Goal: Task Accomplishment & Management: Use online tool/utility

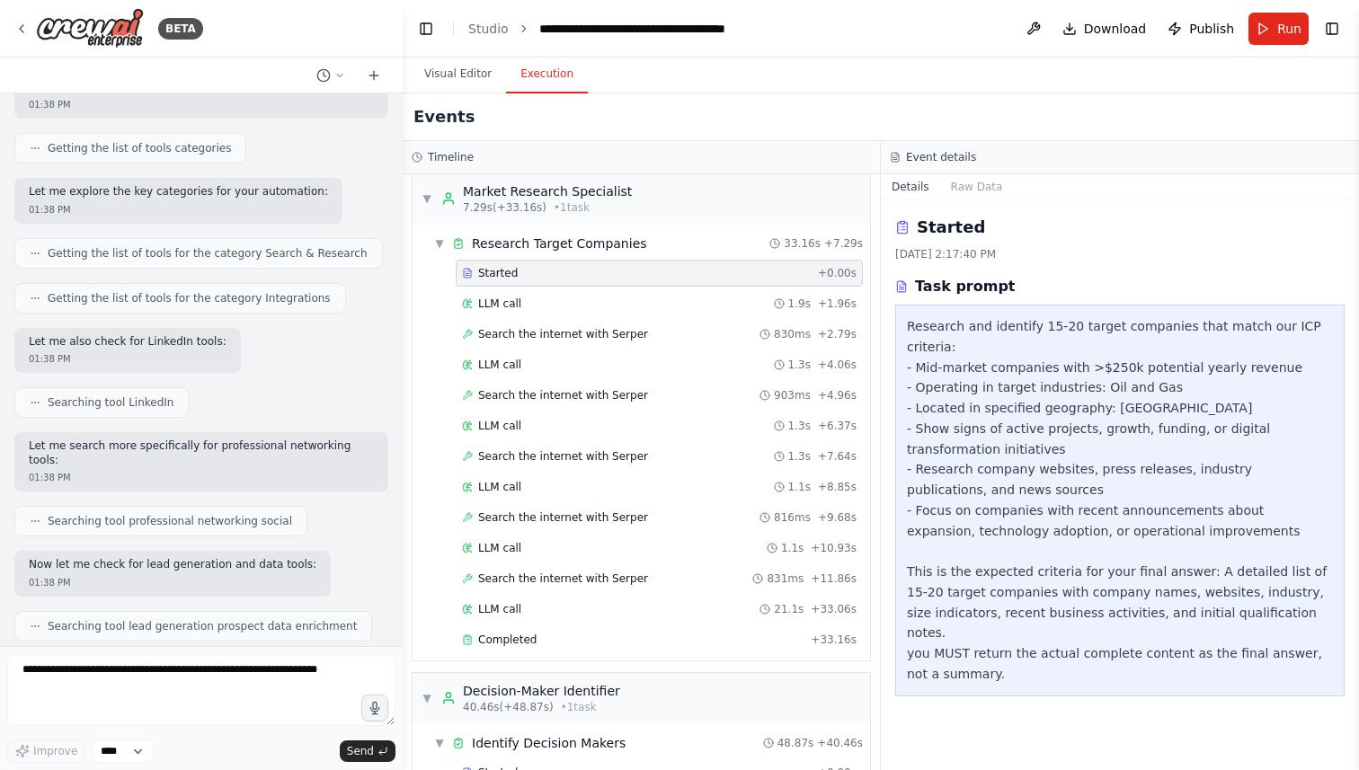
scroll to position [1084, 0]
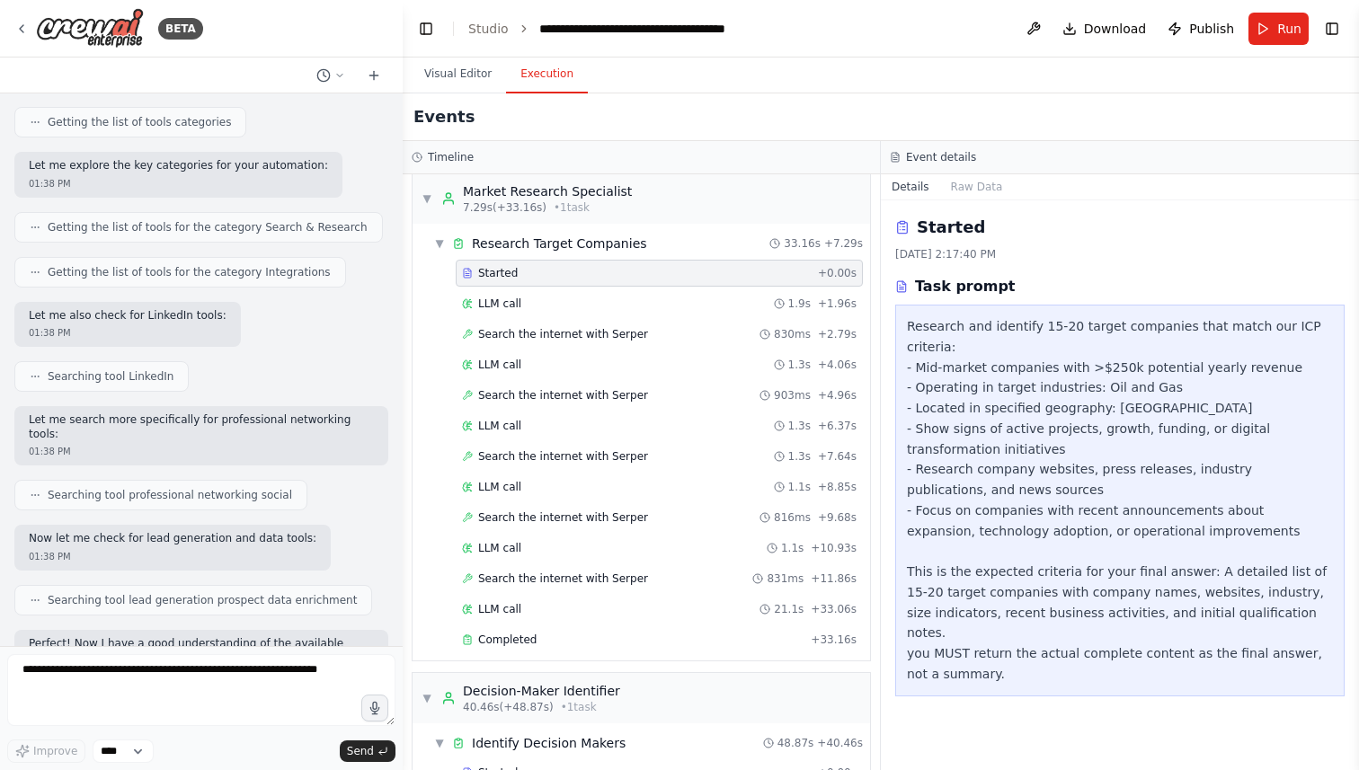
click at [138, 369] on span "Searching tool LinkedIn" at bounding box center [111, 376] width 126 height 14
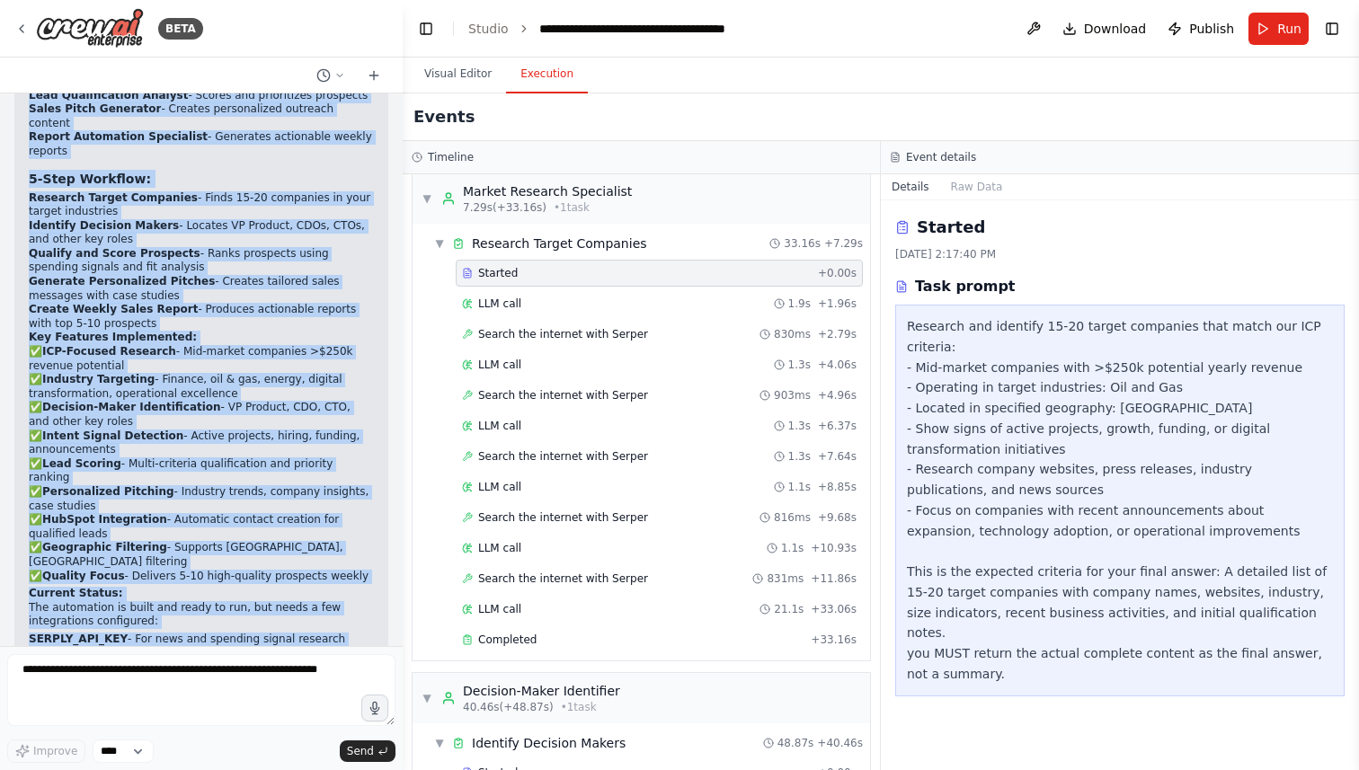
scroll to position [2845, 0]
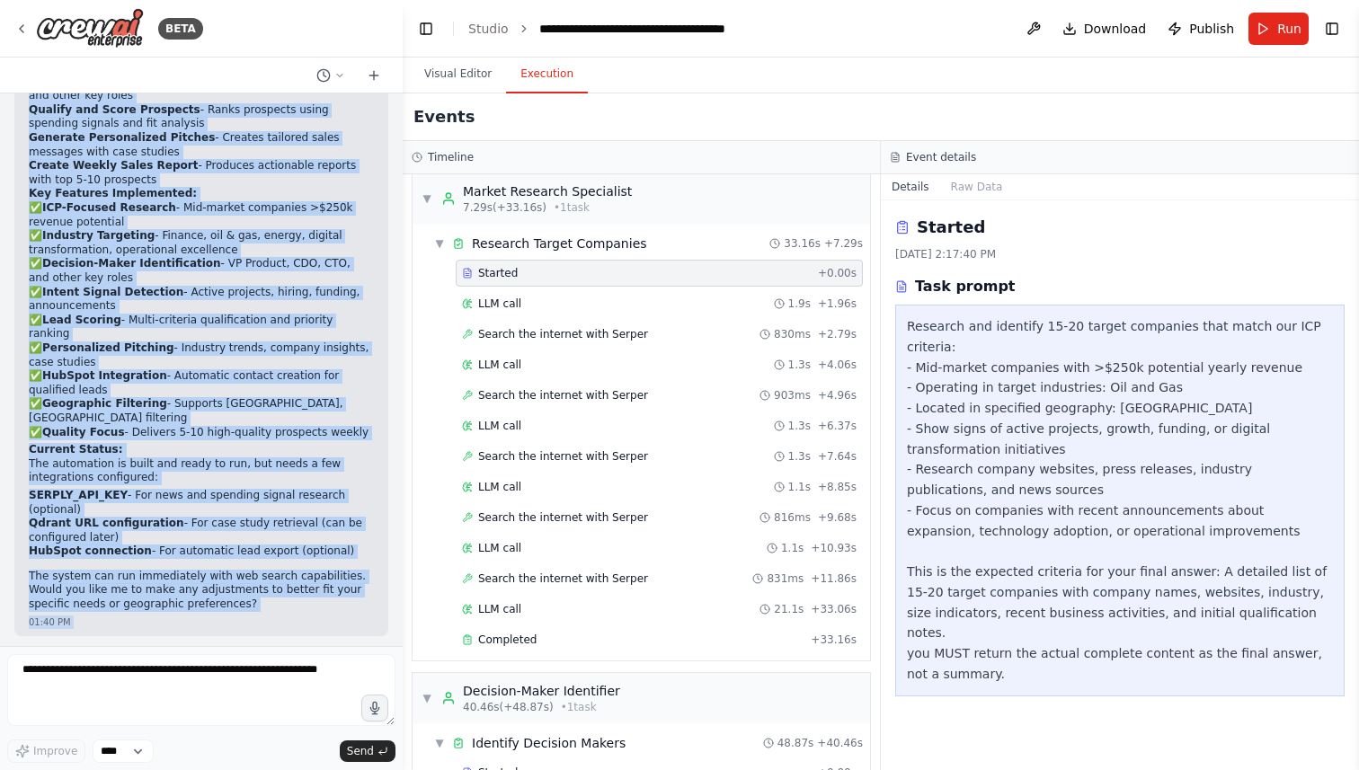
drag, startPoint x: 31, startPoint y: 192, endPoint x: 367, endPoint y: 350, distance: 371.4
click at [367, 350] on div "Perfect! I've created a comprehensive Lead Generation & Sales Automation System…" at bounding box center [201, 204] width 345 height 815
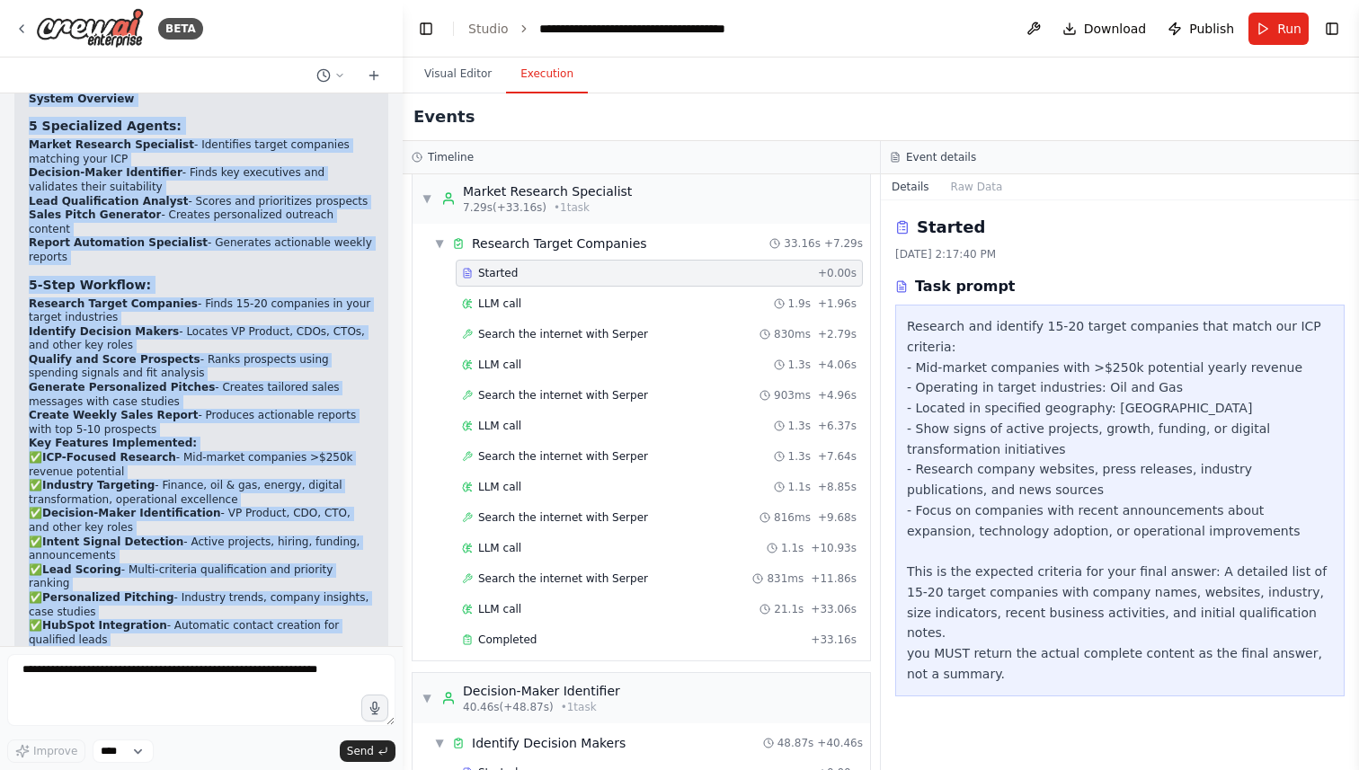
scroll to position [2571, 0]
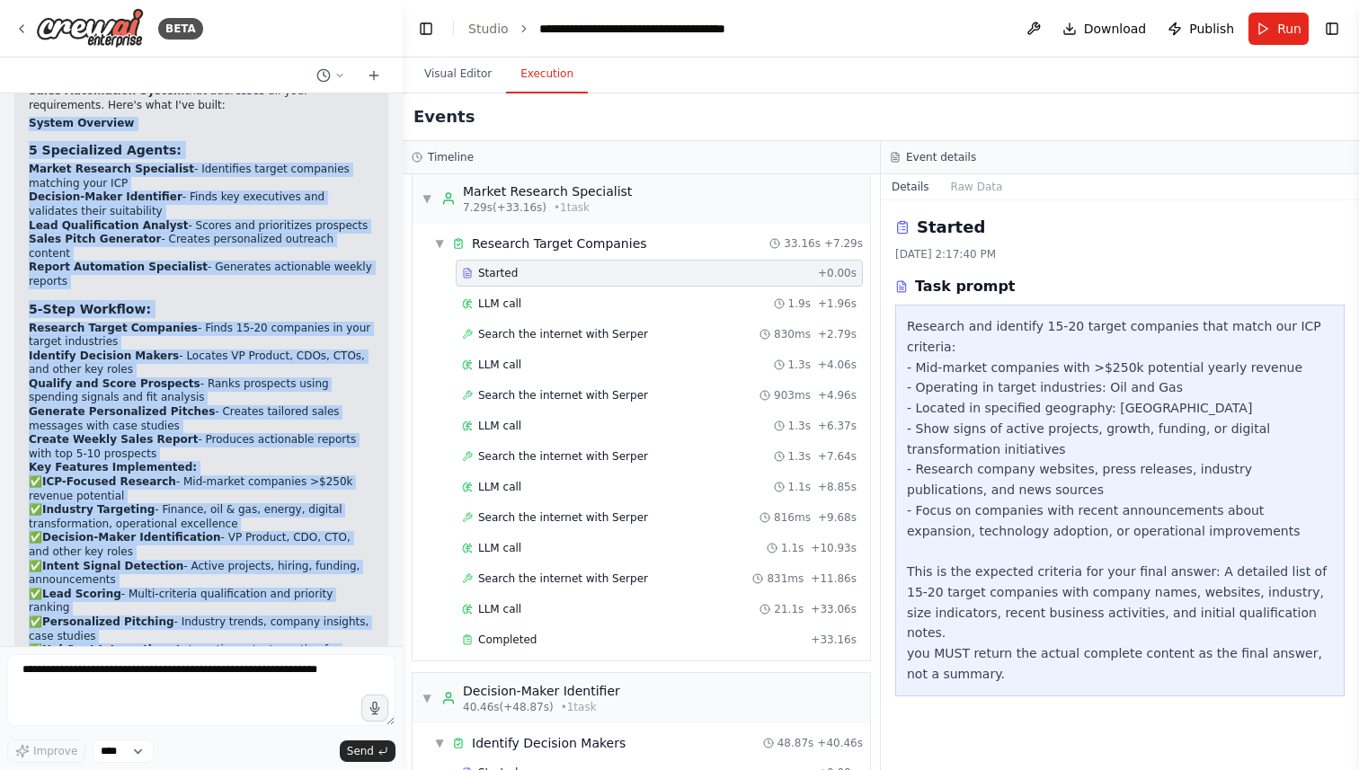
copy div "Loremi Dolorsit 5 Ametconsect Adipis: Elitse Doeiusmo Temporinci - Utlaboreet d…"
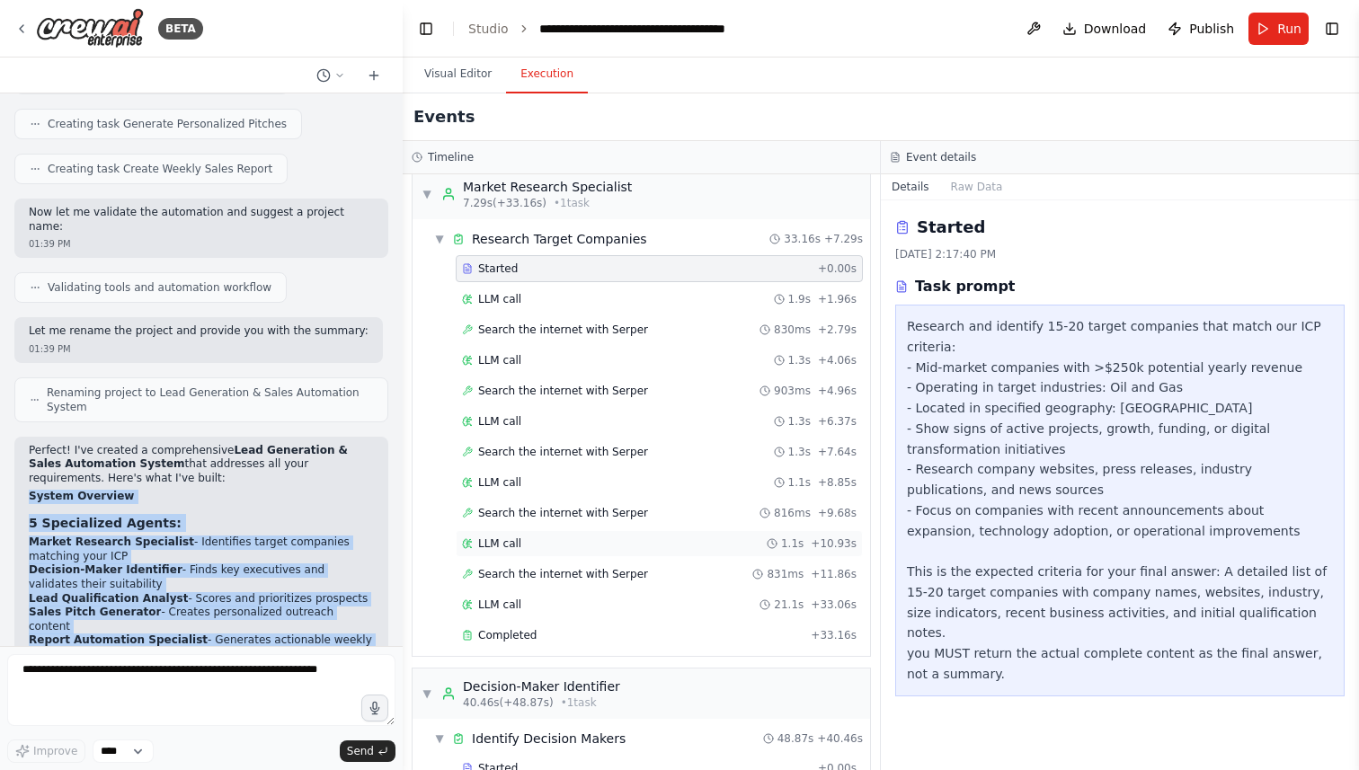
scroll to position [0, 0]
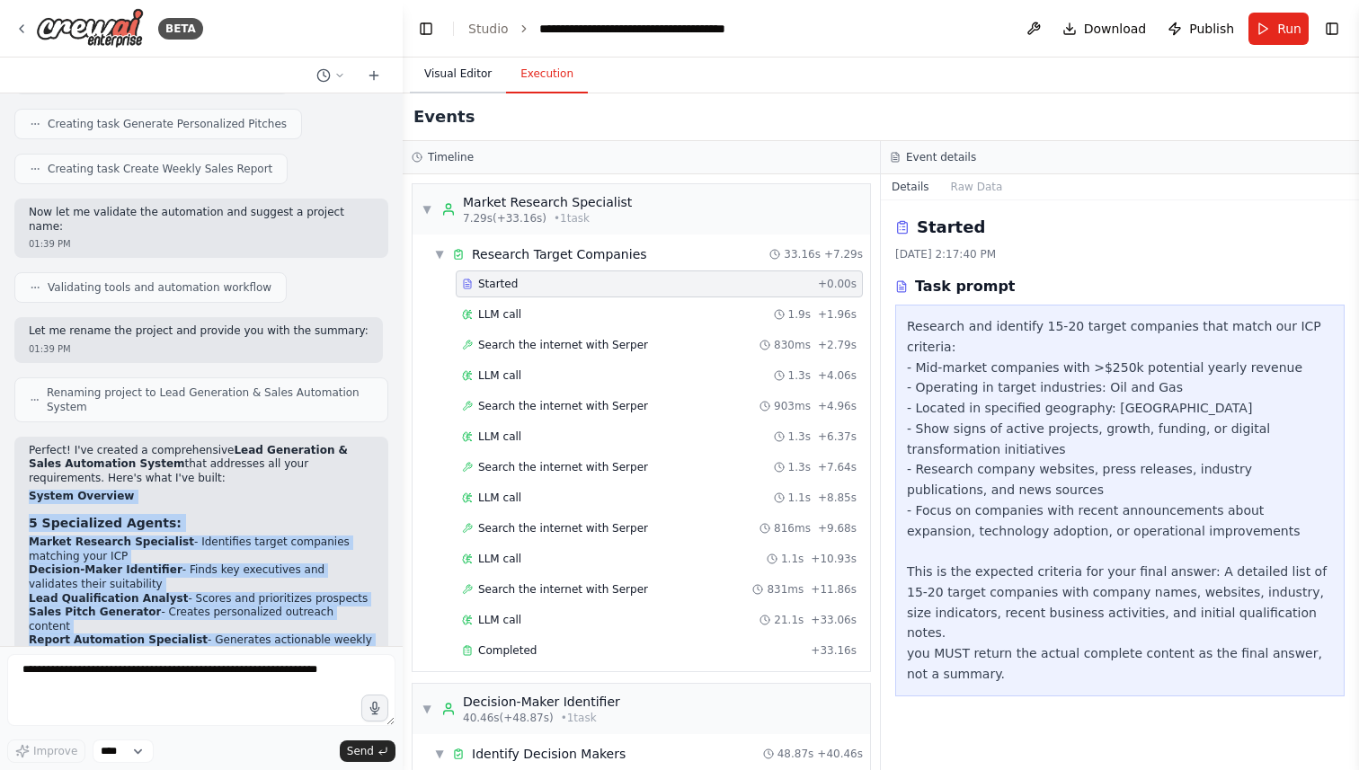
click at [446, 69] on button "Visual Editor" at bounding box center [458, 75] width 96 height 38
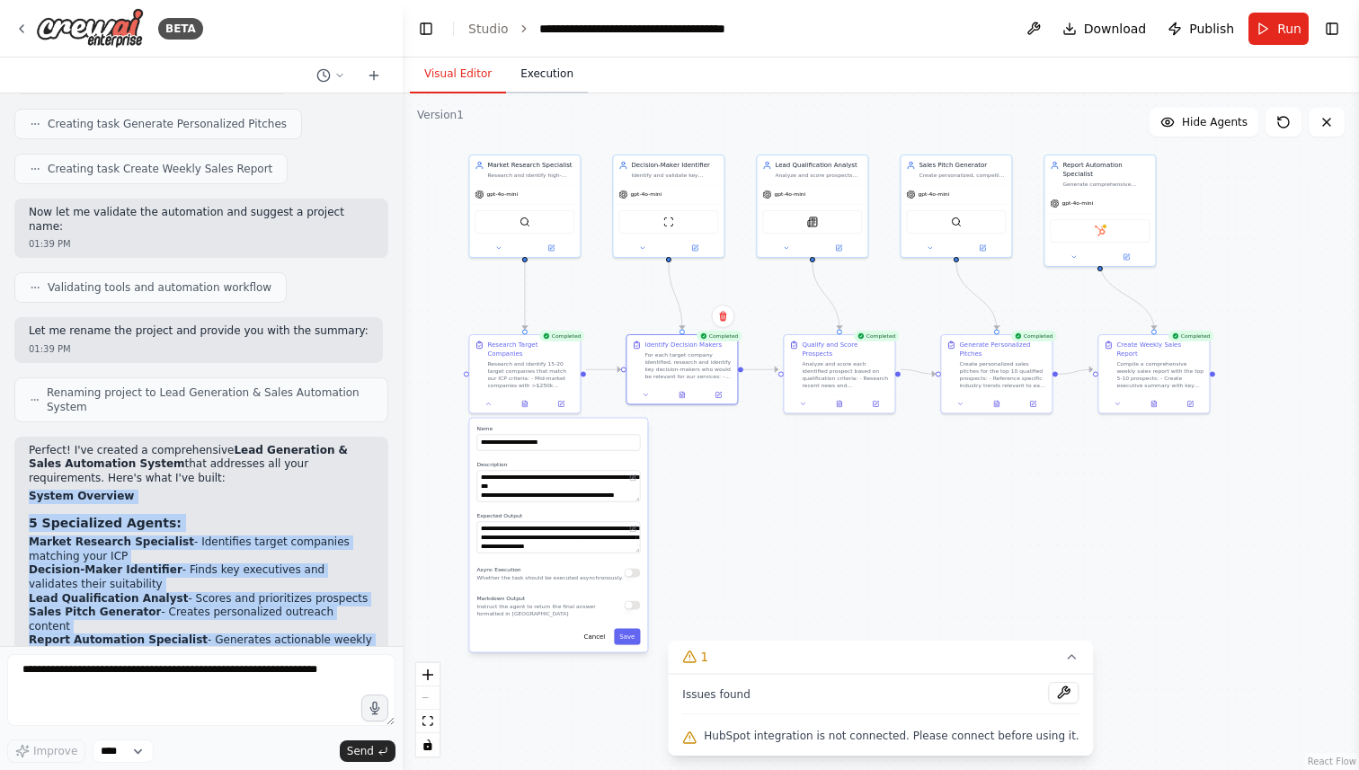
click at [541, 70] on button "Execution" at bounding box center [547, 75] width 82 height 38
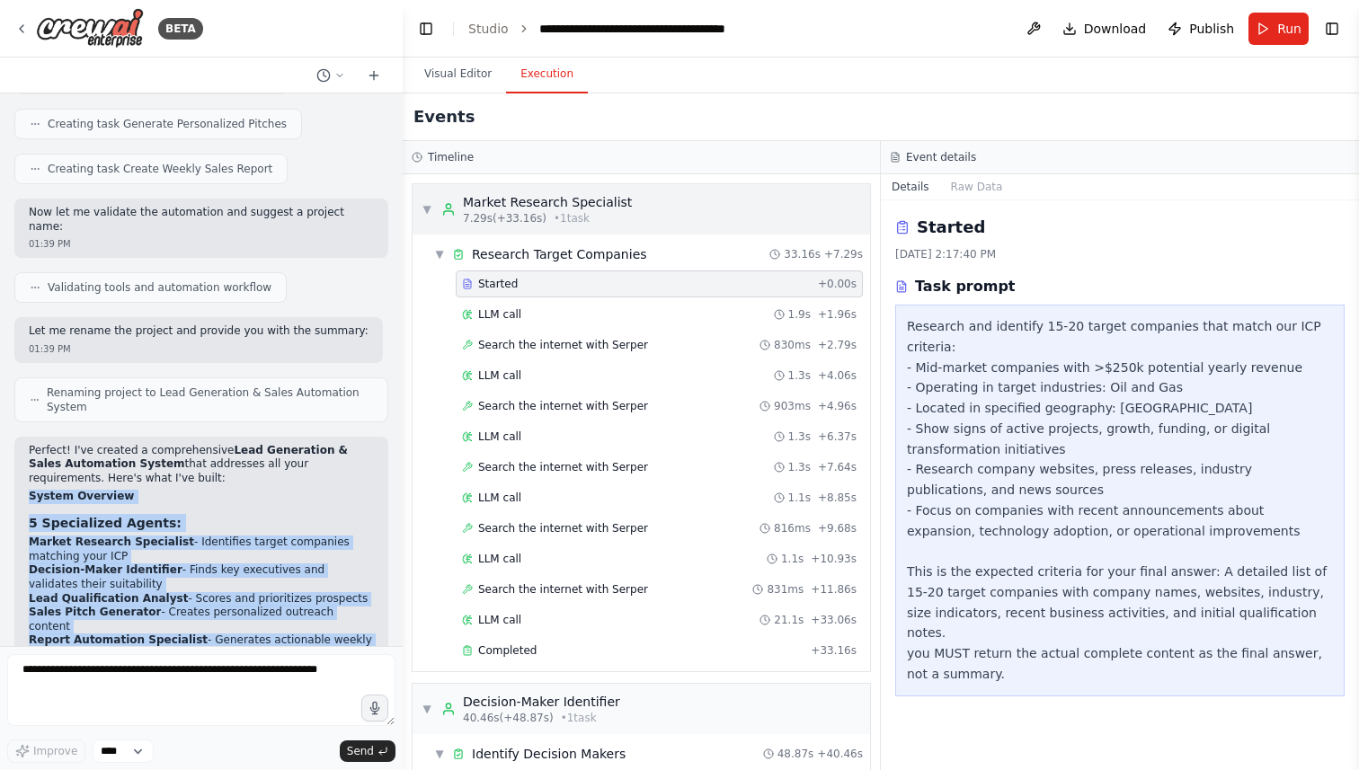
click at [558, 216] on span "• 1 task" at bounding box center [571, 218] width 36 height 14
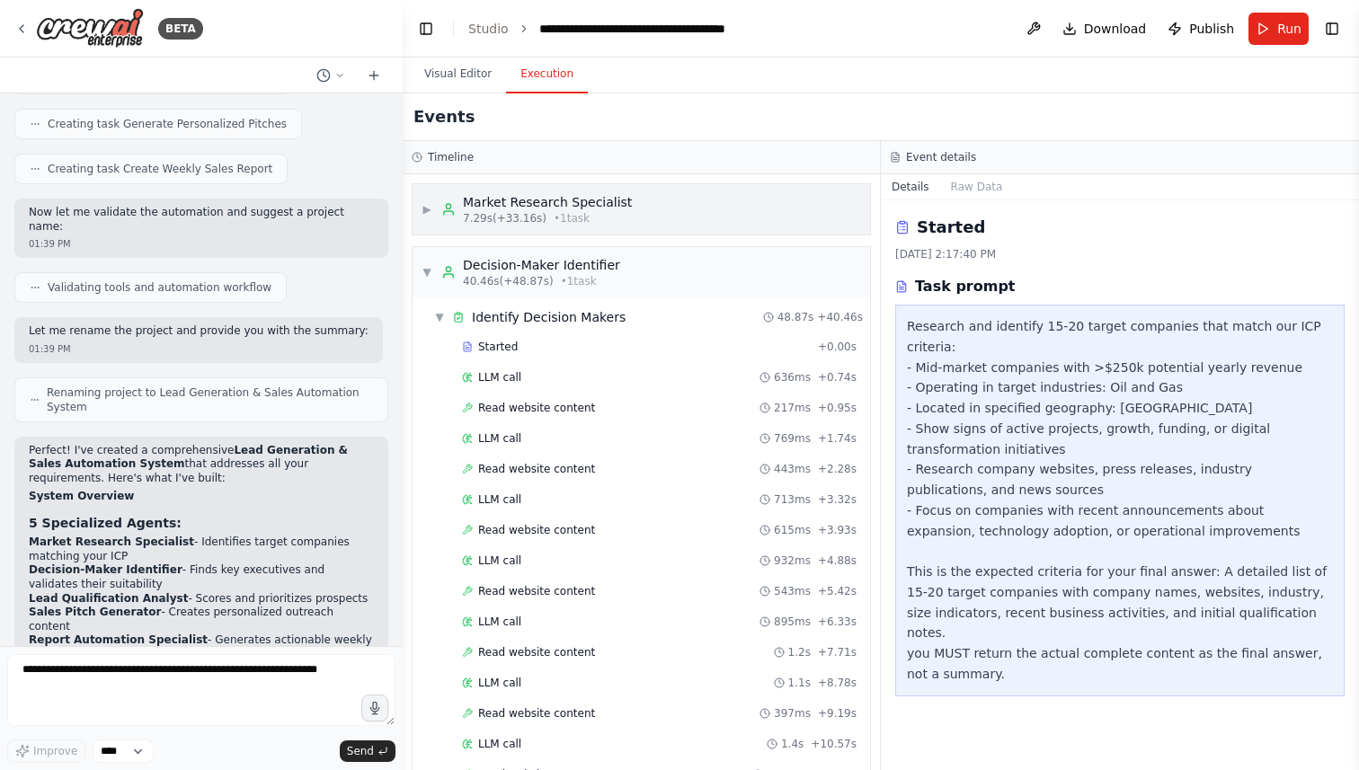
click at [558, 216] on span "• 1 task" at bounding box center [571, 218] width 36 height 14
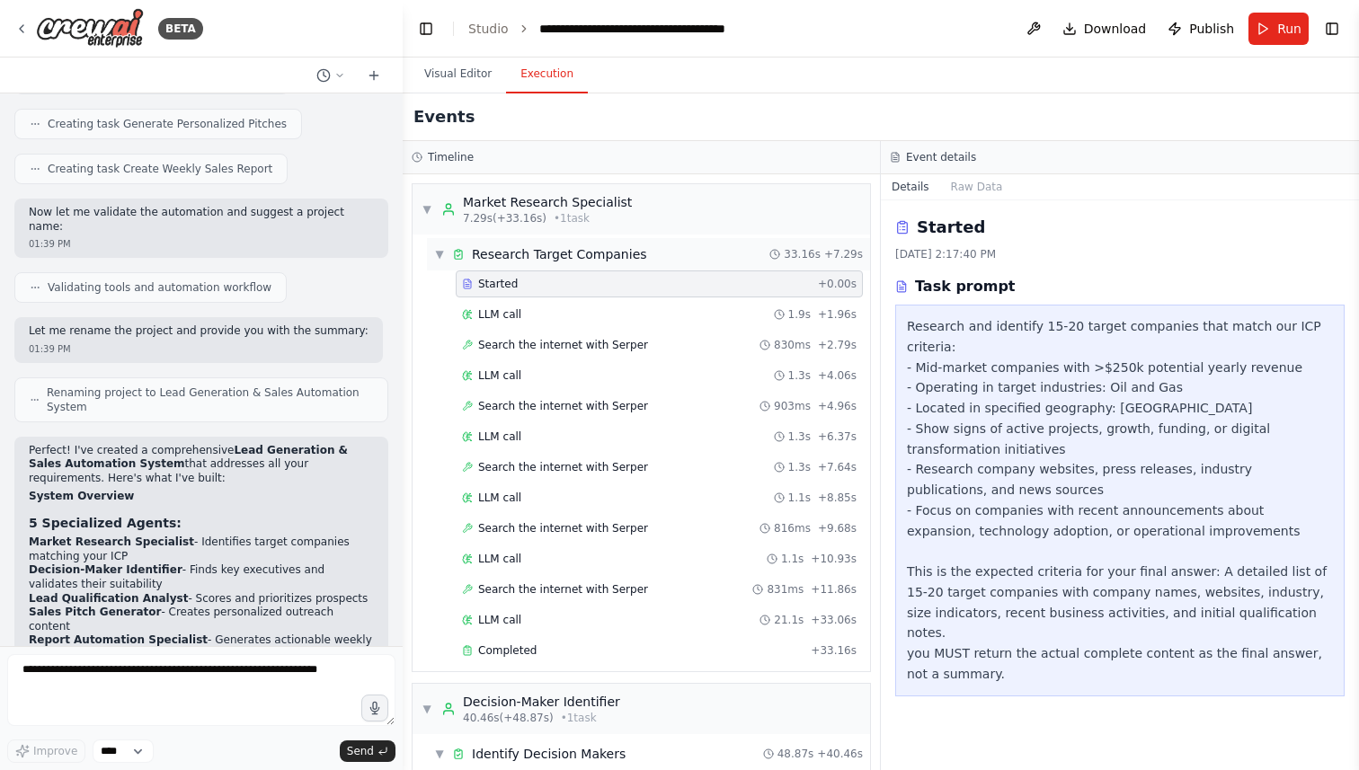
click at [444, 257] on span "▼" at bounding box center [439, 254] width 11 height 14
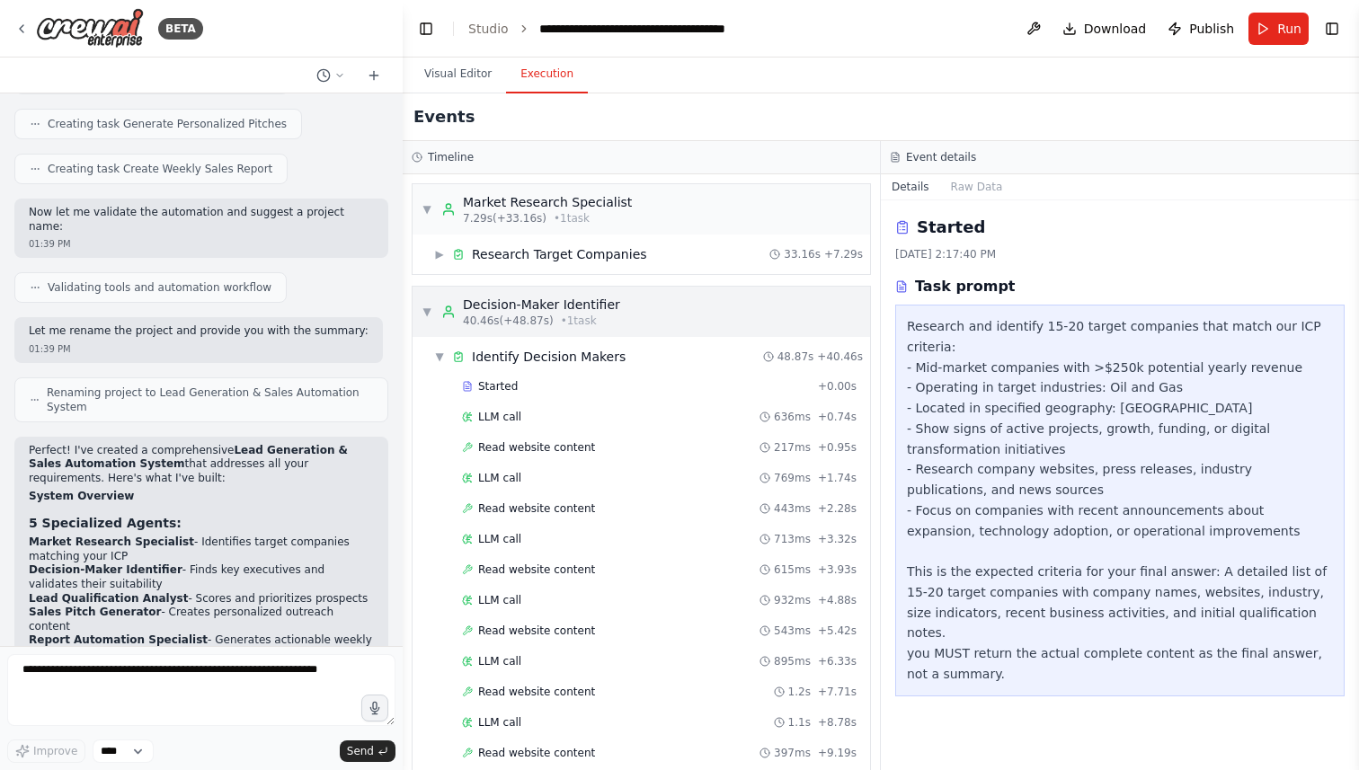
click at [427, 305] on span "▼" at bounding box center [426, 312] width 11 height 14
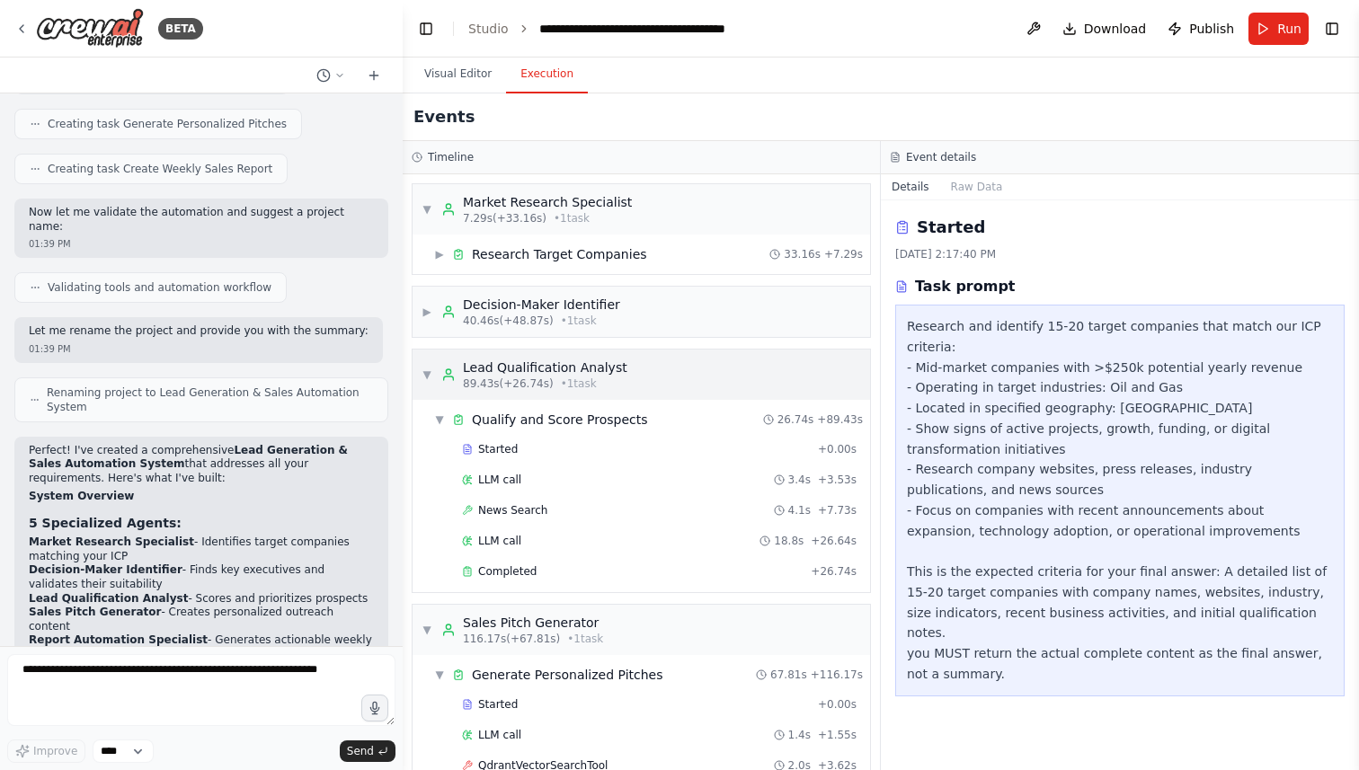
click at [425, 370] on span "▼" at bounding box center [426, 374] width 11 height 14
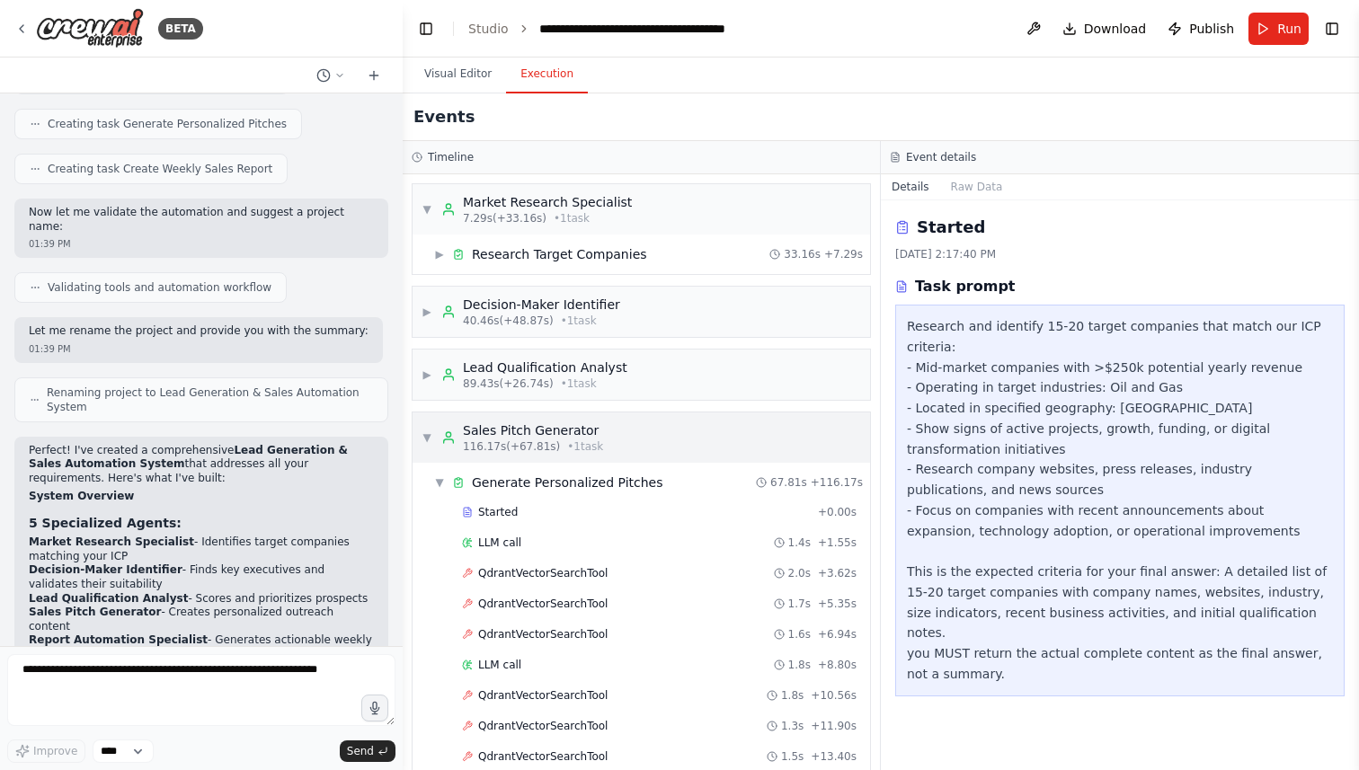
click at [424, 436] on span "▼" at bounding box center [426, 437] width 11 height 14
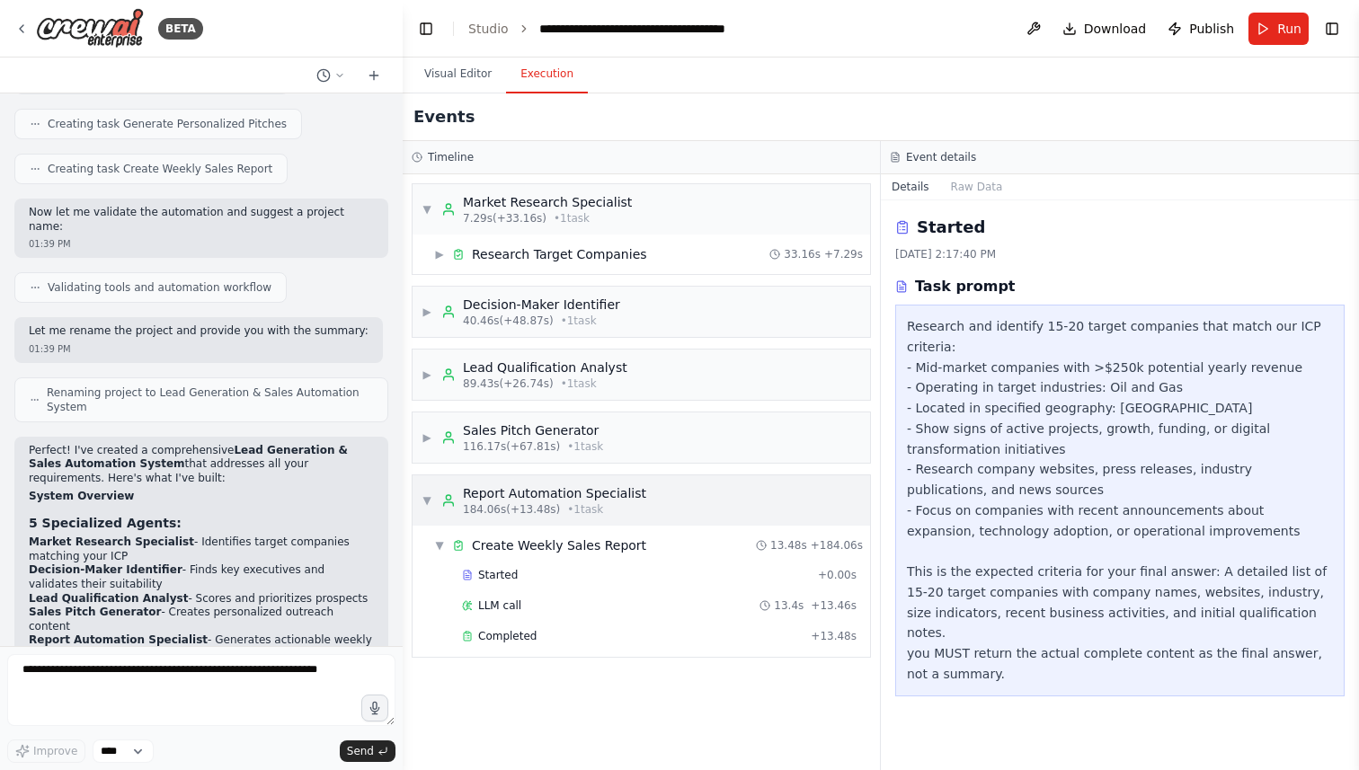
click at [421, 500] on span "▼" at bounding box center [426, 500] width 11 height 14
click at [433, 208] on div "▼ Market Research Specialist 7.29s (+33.16s) • 1 task" at bounding box center [526, 209] width 210 height 32
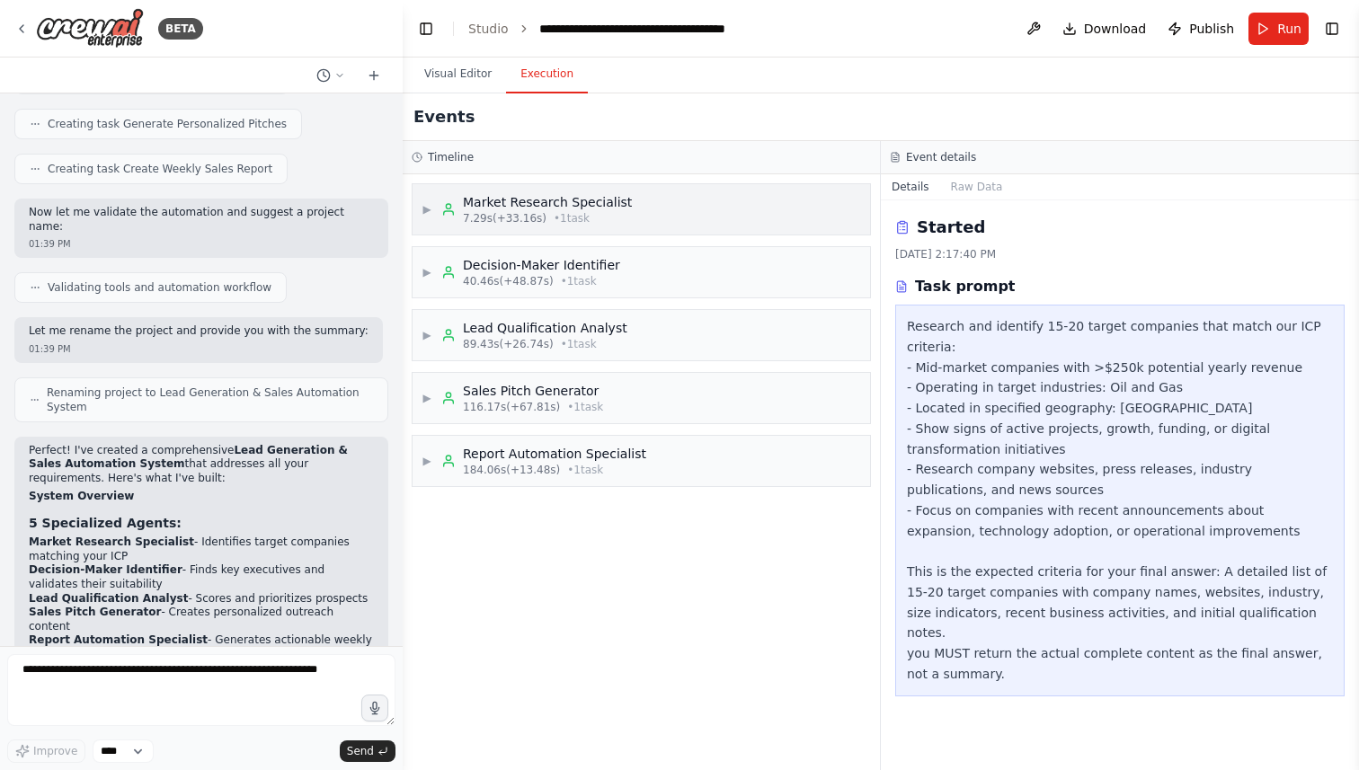
click at [433, 208] on div "▶ Market Research Specialist 7.29s (+33.16s) • 1 task" at bounding box center [526, 209] width 210 height 32
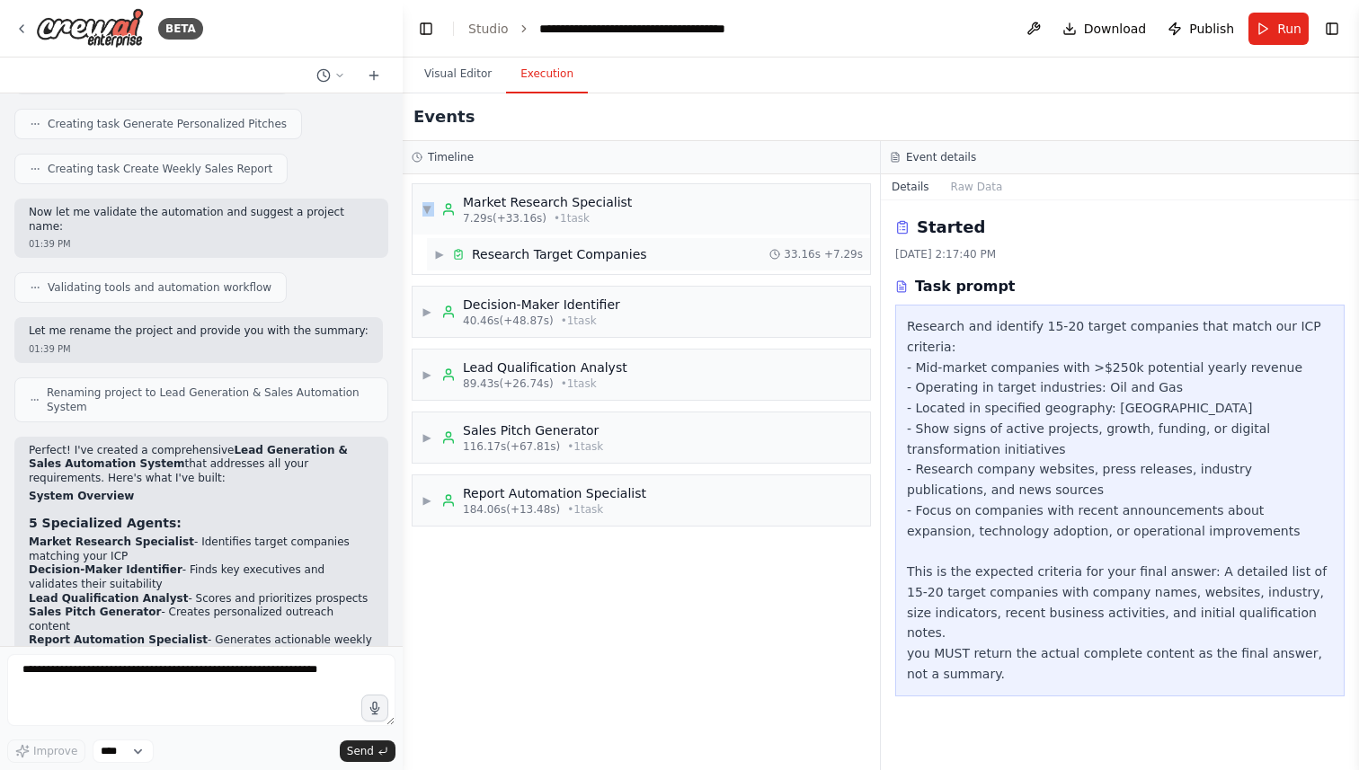
click at [546, 259] on div "Research Target Companies" at bounding box center [559, 254] width 175 height 18
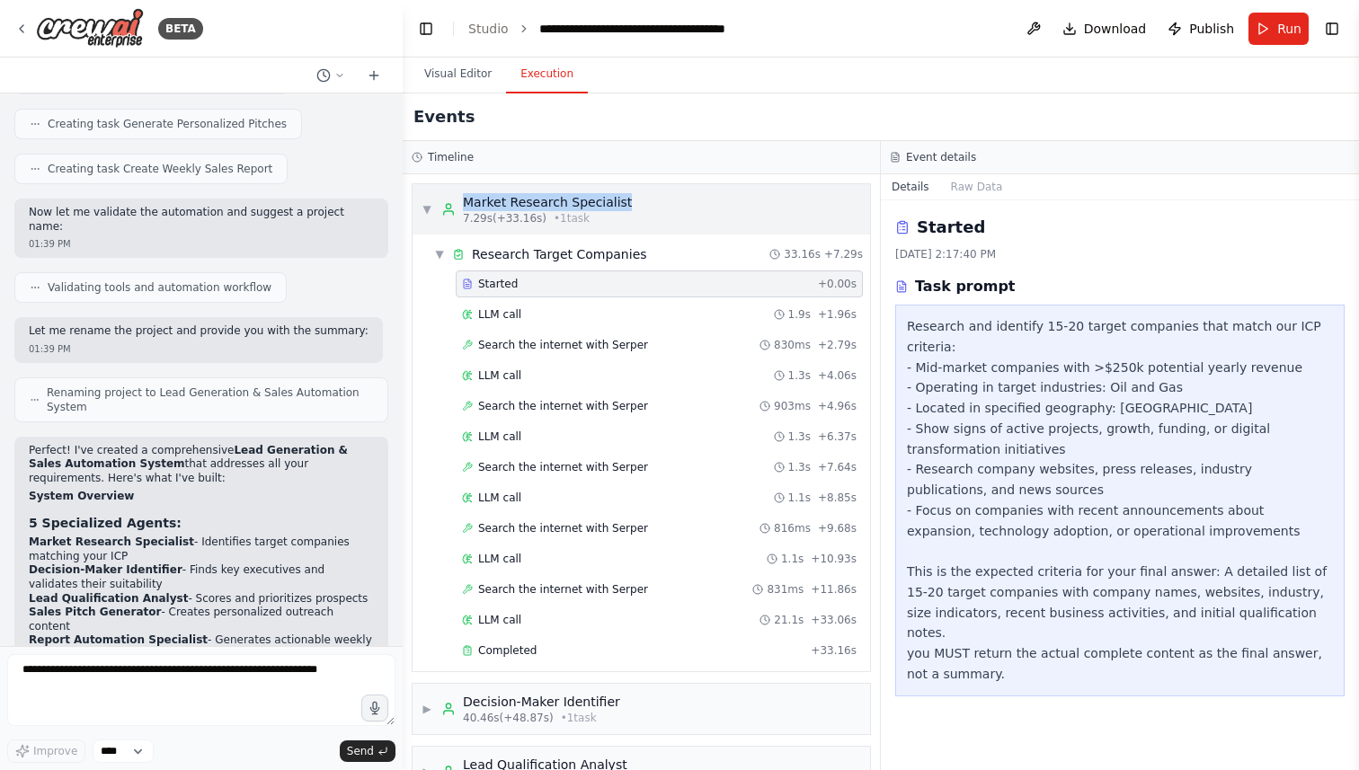
drag, startPoint x: 465, startPoint y: 199, endPoint x: 625, endPoint y: 202, distance: 160.9
click at [625, 202] on div "▼ Market Research Specialist 7.29s (+33.16s) • 1 task" at bounding box center [640, 209] width 457 height 50
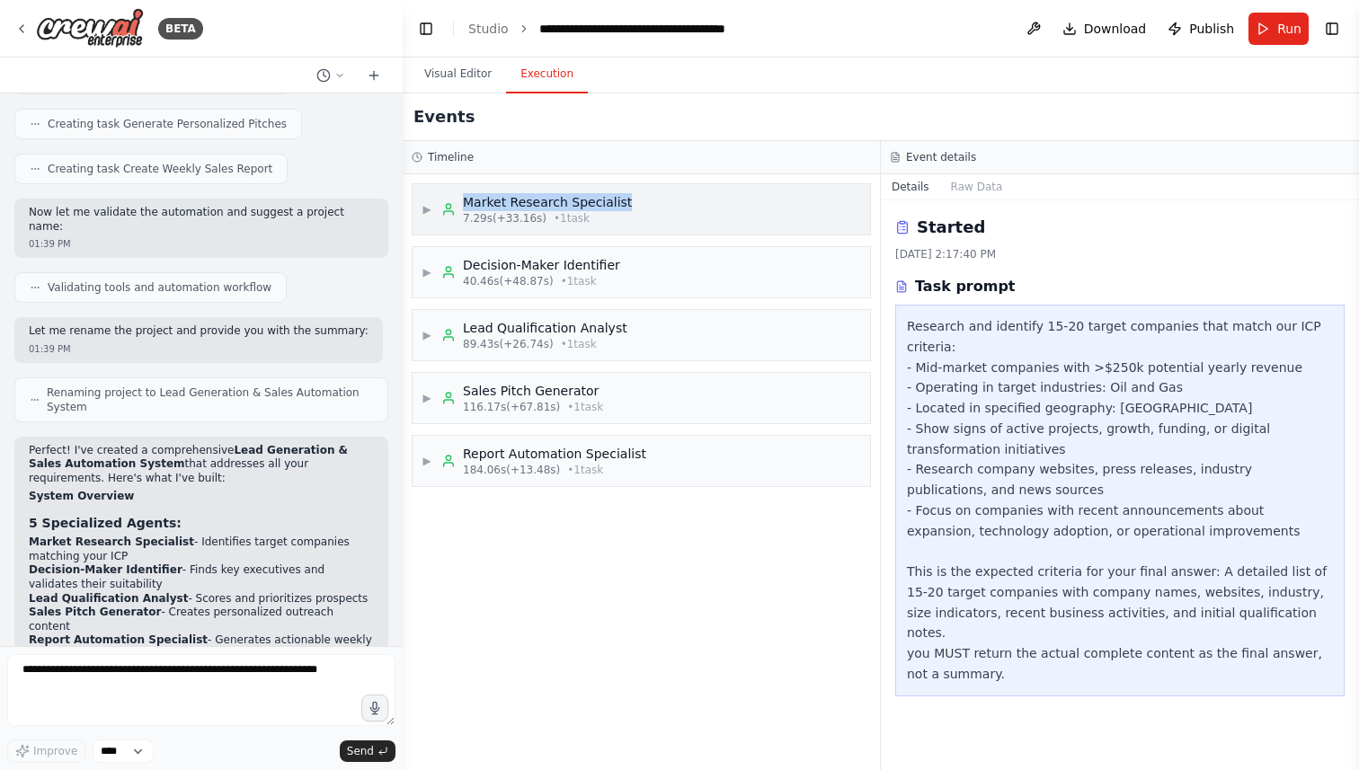
copy div "Market Research Specialist"
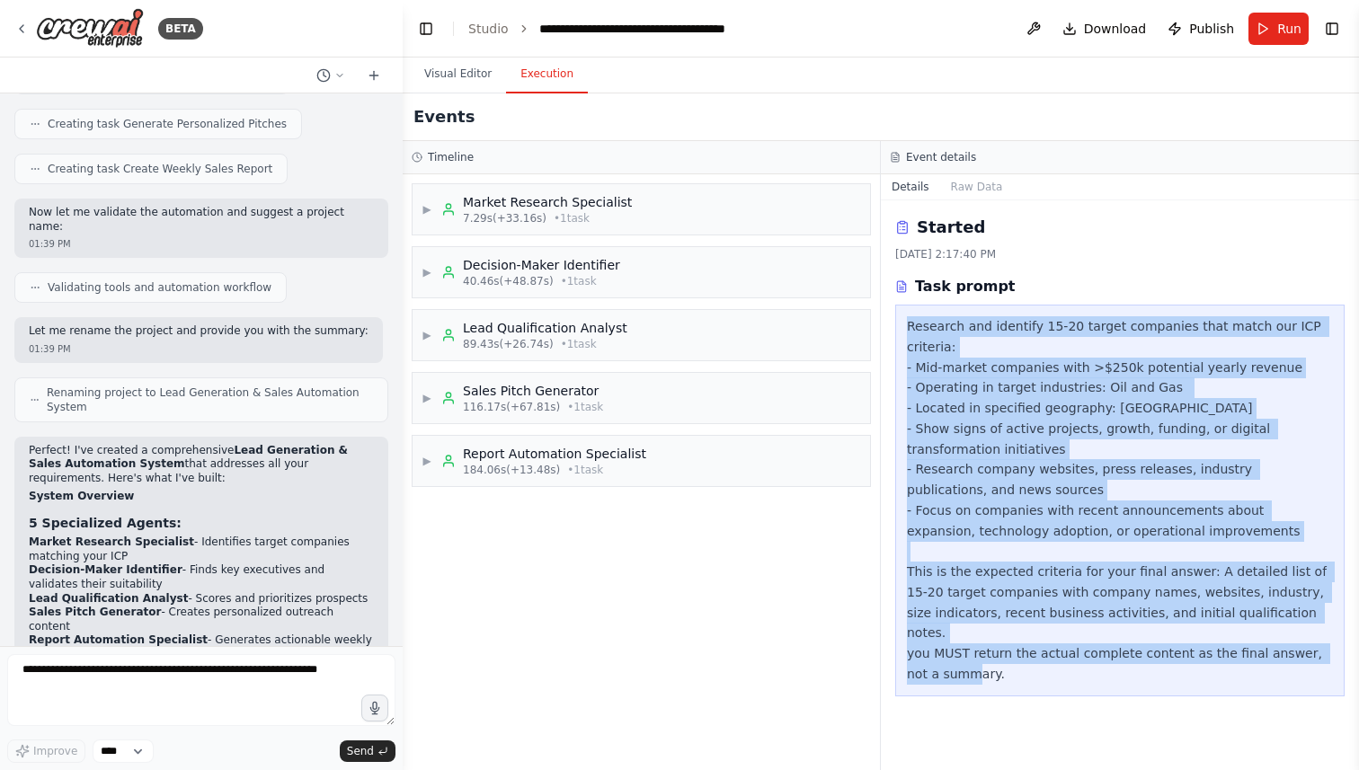
drag, startPoint x: 908, startPoint y: 328, endPoint x: 1024, endPoint y: 672, distance: 363.4
click at [1024, 672] on div "Research and identify 15-20 target companies that match our ICP criteria: - Mid…" at bounding box center [1119, 501] width 449 height 392
copy div "Research and identify 15-20 target companies that match our ICP criteria: - Mid…"
click at [504, 276] on span "40.46s (+48.87s)" at bounding box center [508, 281] width 91 height 14
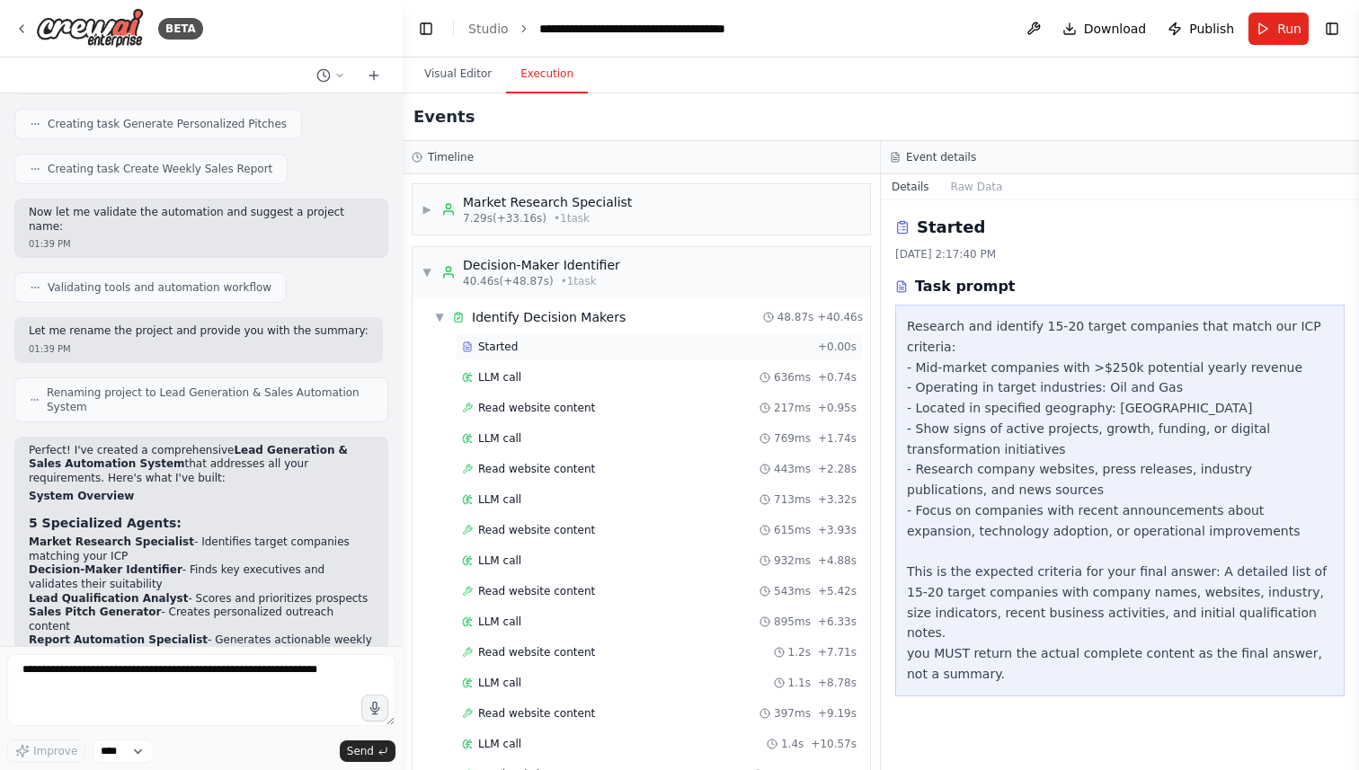
click at [511, 346] on span "Started" at bounding box center [498, 347] width 40 height 14
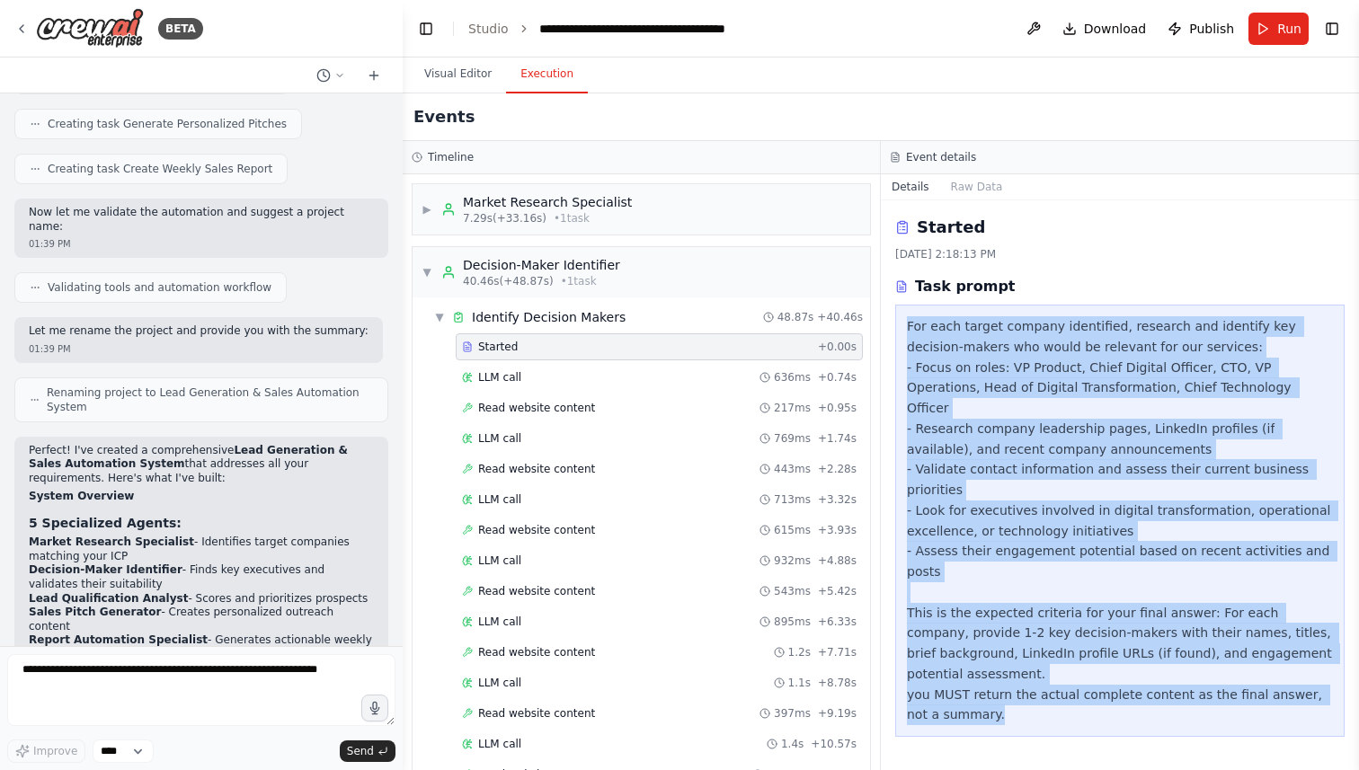
drag, startPoint x: 909, startPoint y: 325, endPoint x: 993, endPoint y: 664, distance: 348.9
click at [993, 664] on div "For each target company identified, research and identify key decision-makers w…" at bounding box center [1119, 521] width 449 height 432
copy div "For each target company identified, research and identify key decision-makers w…"
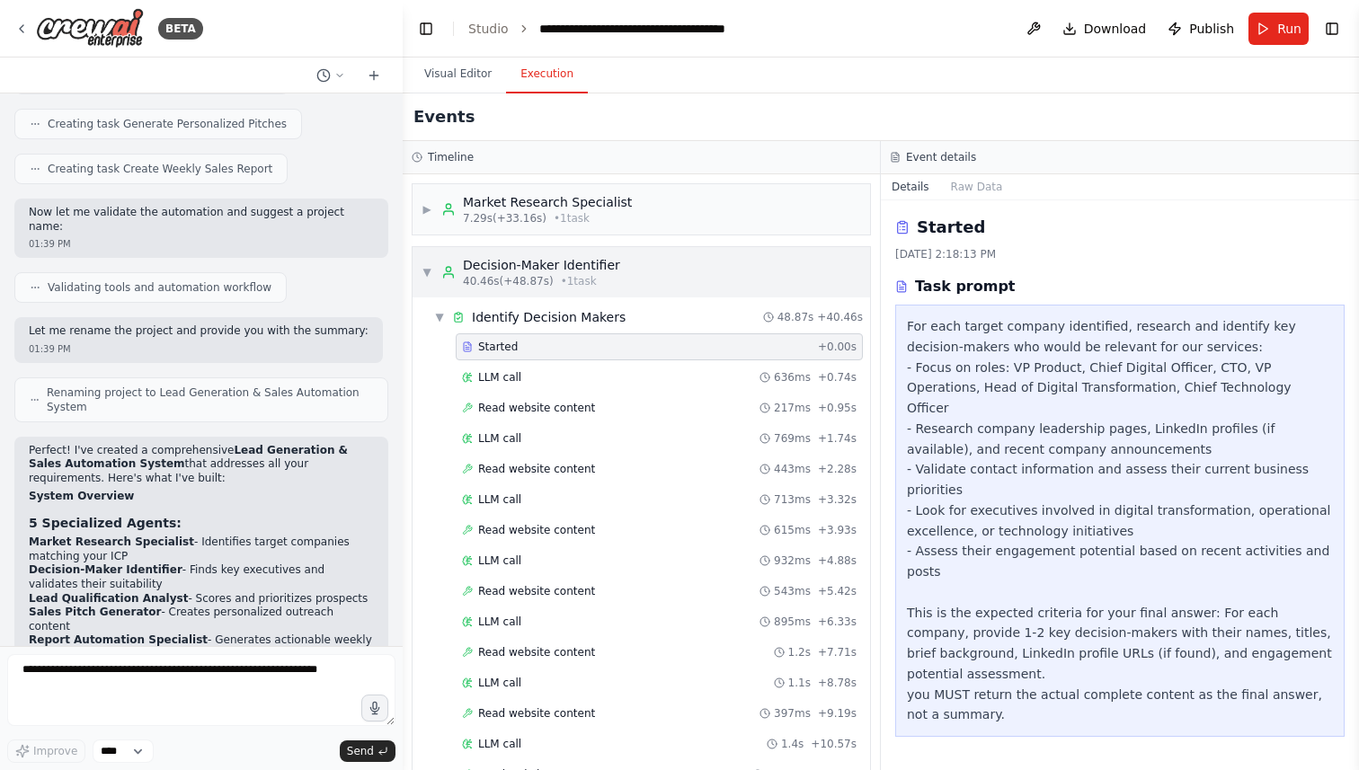
click at [429, 274] on span "▼" at bounding box center [426, 272] width 11 height 14
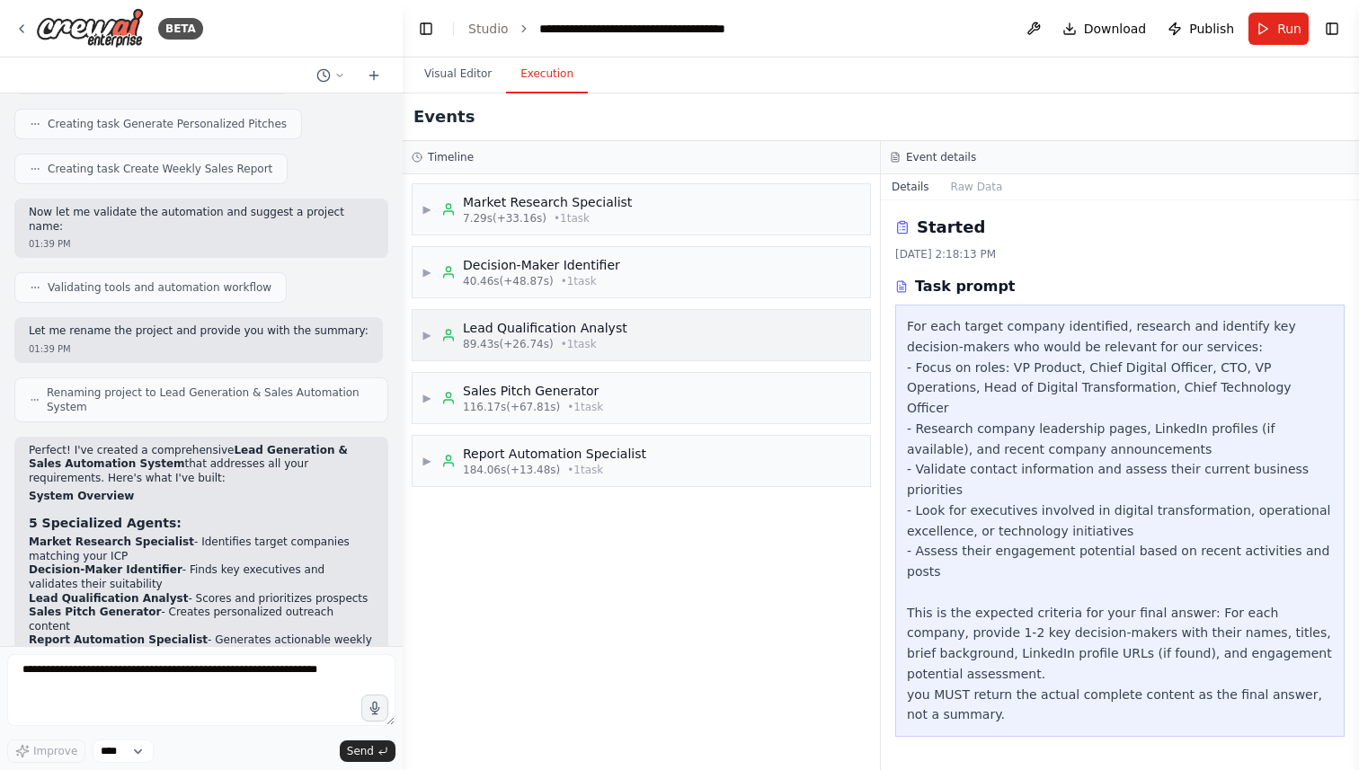
click at [431, 337] on span "▶" at bounding box center [426, 335] width 11 height 14
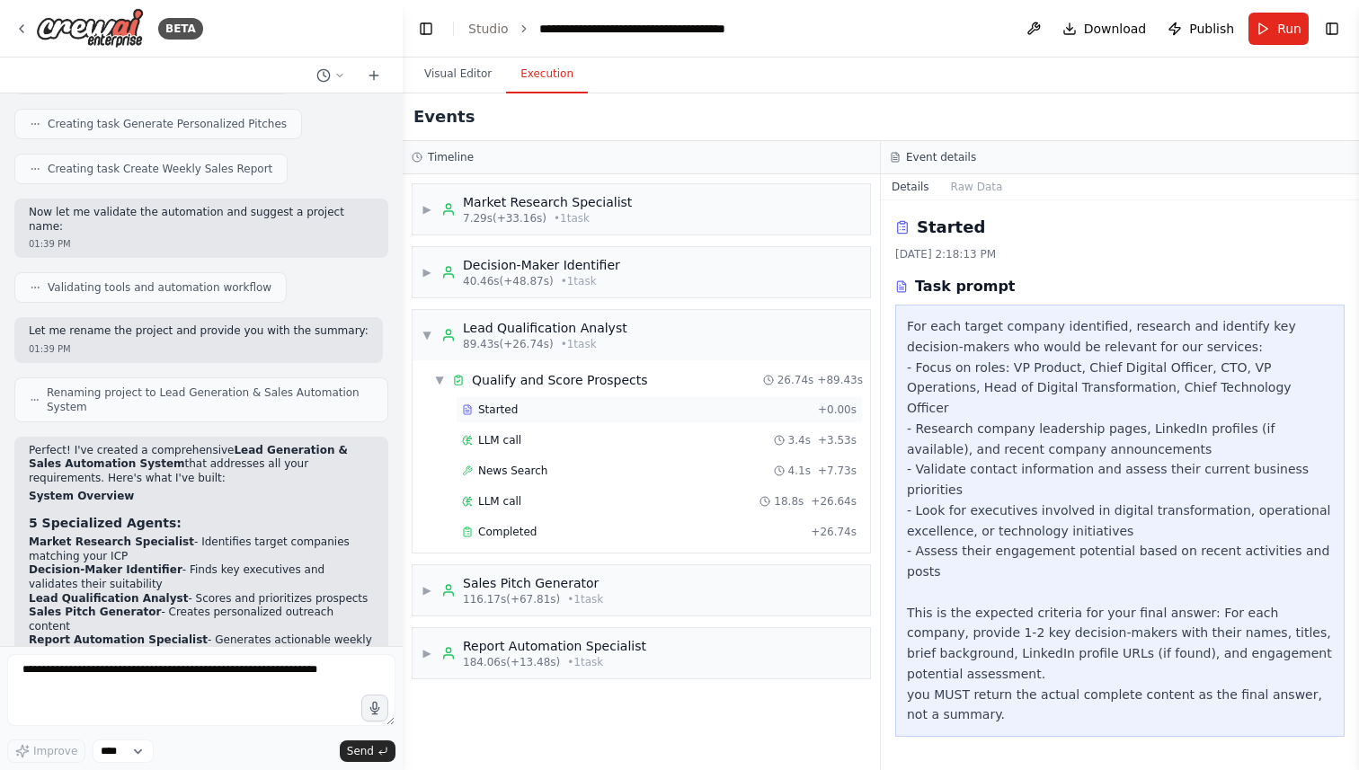
click at [504, 405] on span "Started" at bounding box center [498, 410] width 40 height 14
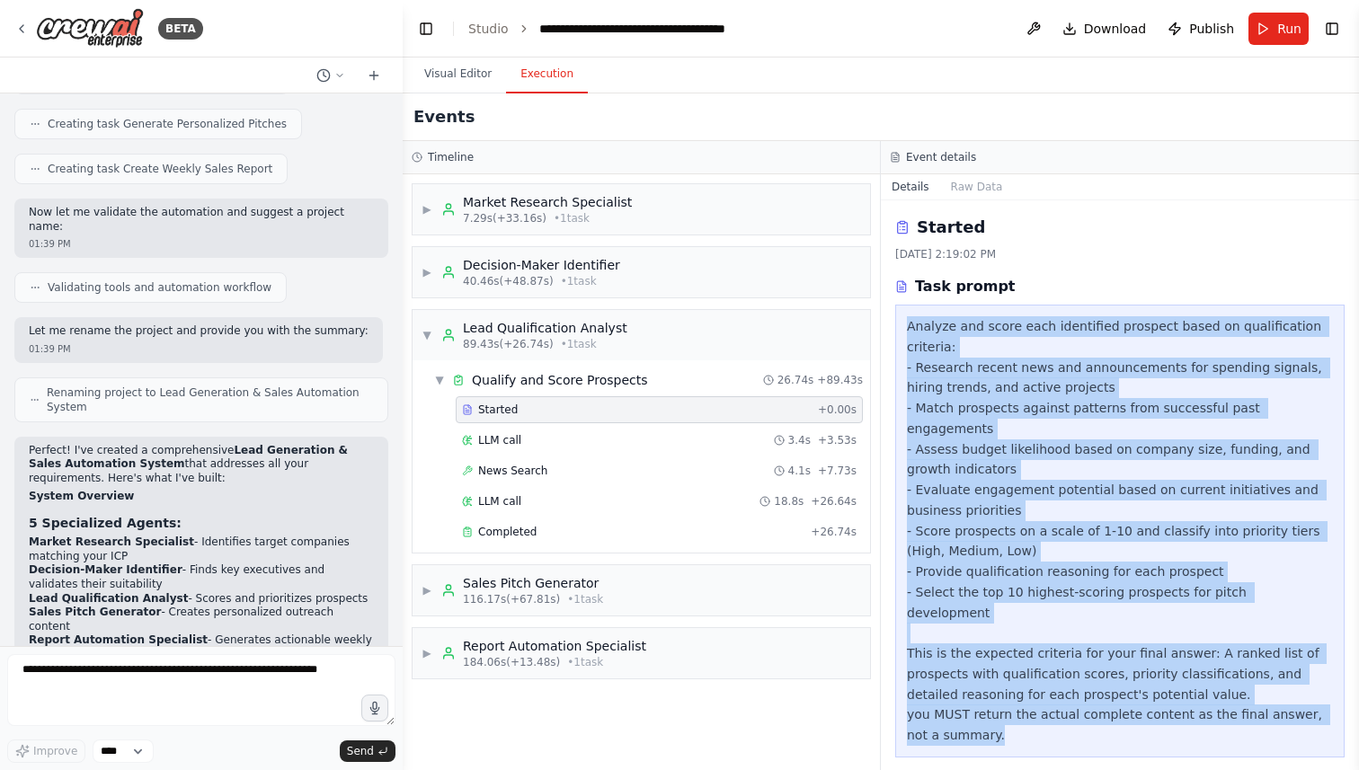
drag, startPoint x: 906, startPoint y: 324, endPoint x: 982, endPoint y: 695, distance: 378.9
click at [982, 695] on div "Analyze and score each identified prospect based on qualification criteria: - R…" at bounding box center [1120, 530] width 426 height 429
copy div "Analyze and score each identified prospect based on qualification criteria: - R…"
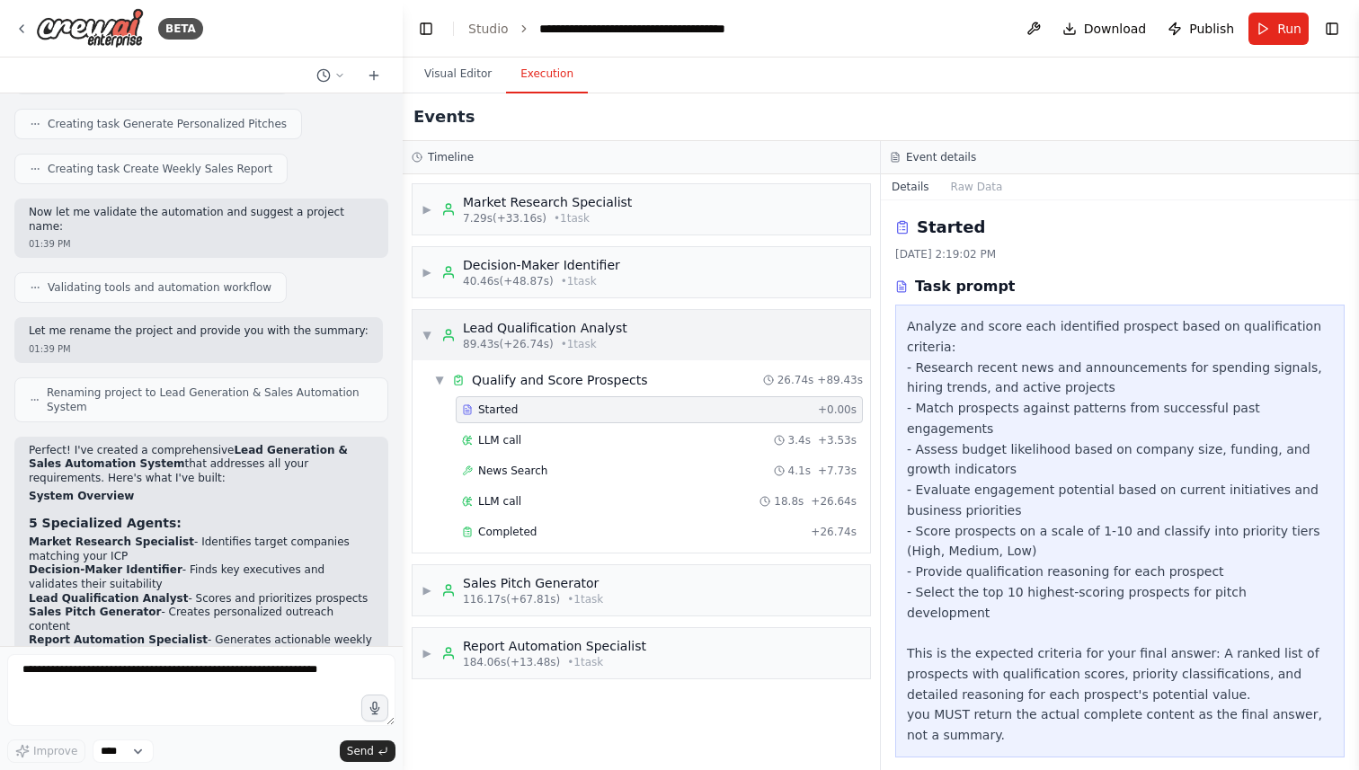
click at [428, 330] on span "▼" at bounding box center [426, 335] width 11 height 14
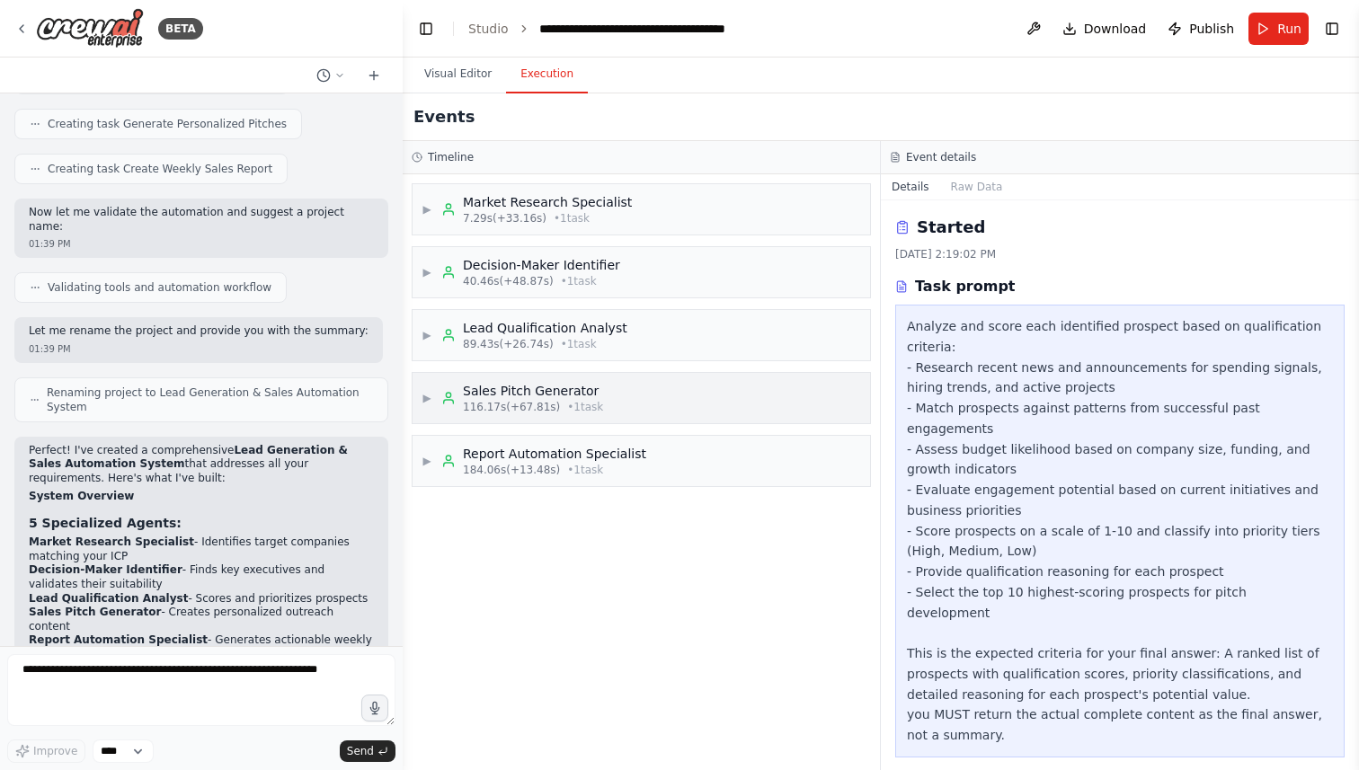
click at [421, 392] on div "▶ Sales Pitch Generator 116.17s (+67.81s) • 1 task" at bounding box center [640, 398] width 457 height 50
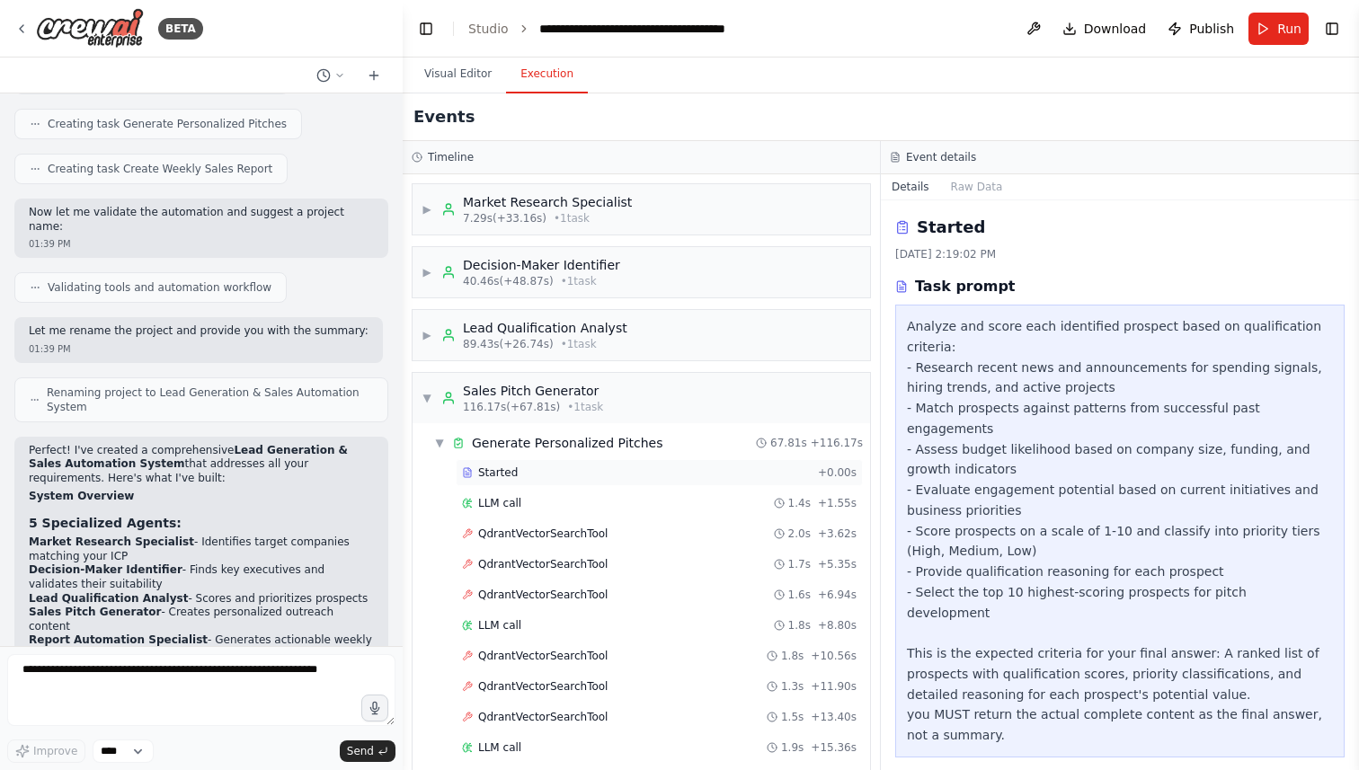
click at [560, 468] on div "Started" at bounding box center [636, 472] width 349 height 14
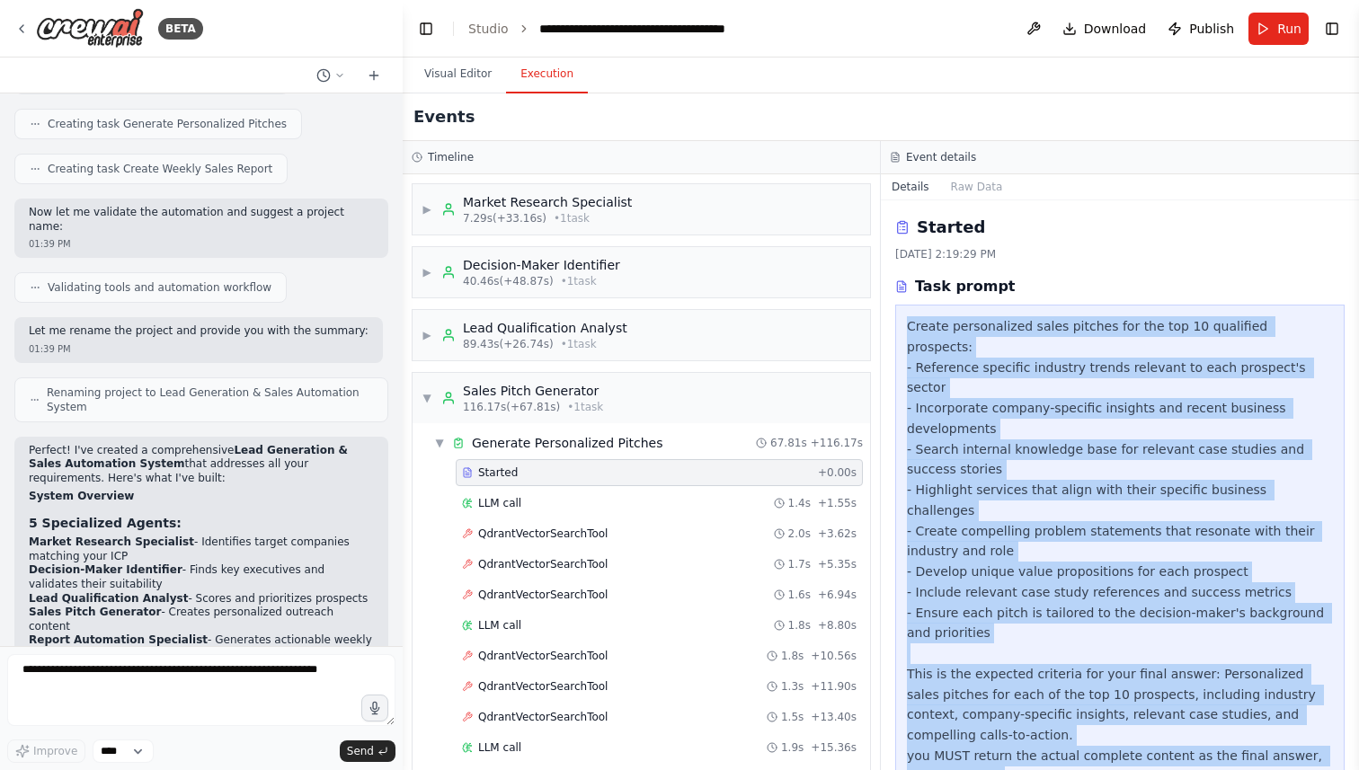
drag, startPoint x: 907, startPoint y: 326, endPoint x: 950, endPoint y: 765, distance: 440.6
click at [950, 765] on div "Started [DATE] 2:19:29 PM Task prompt Create personalized sales pitches for the…" at bounding box center [1120, 485] width 478 height 570
copy div "Create personalized sales pitches for the top 10 qualified prospects: - Referen…"
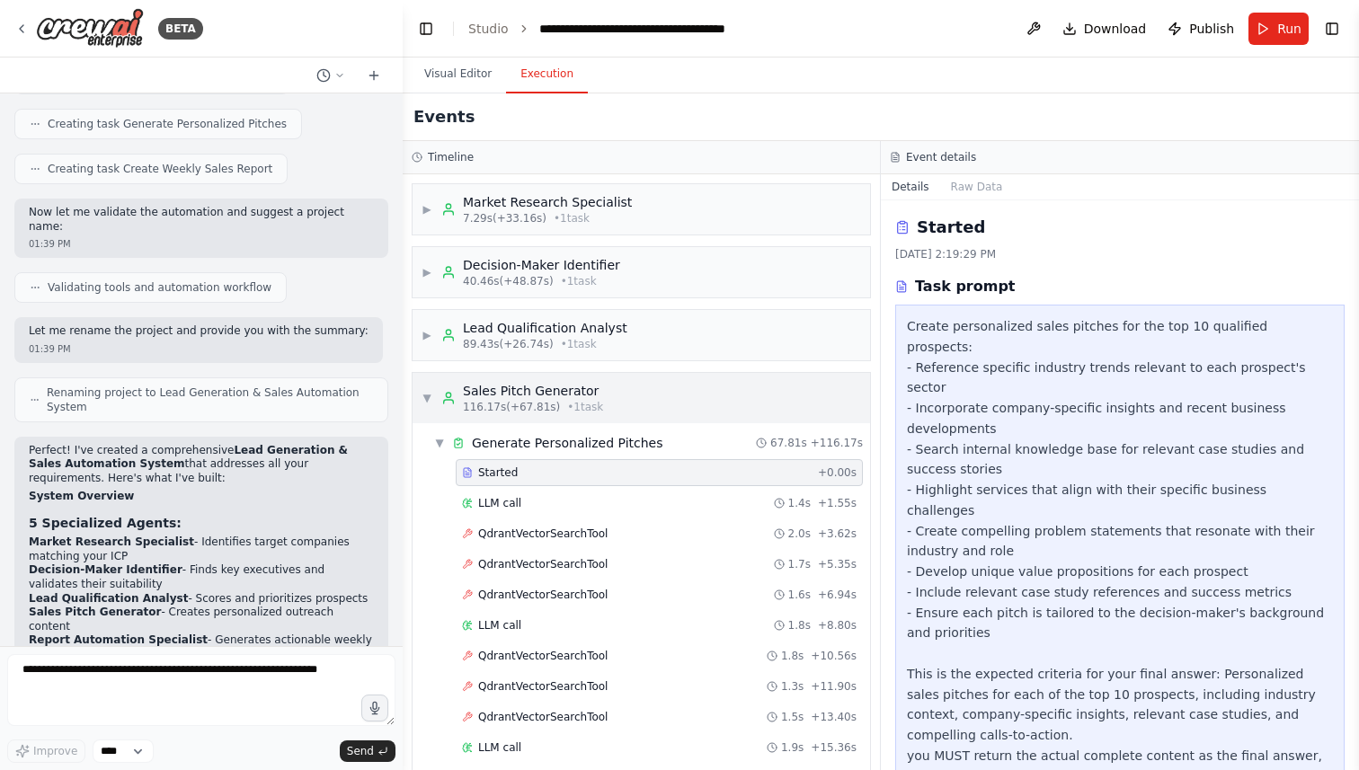
click at [431, 386] on div "▼ Sales Pitch Generator 116.17s (+67.81s) • 1 task" at bounding box center [512, 398] width 182 height 32
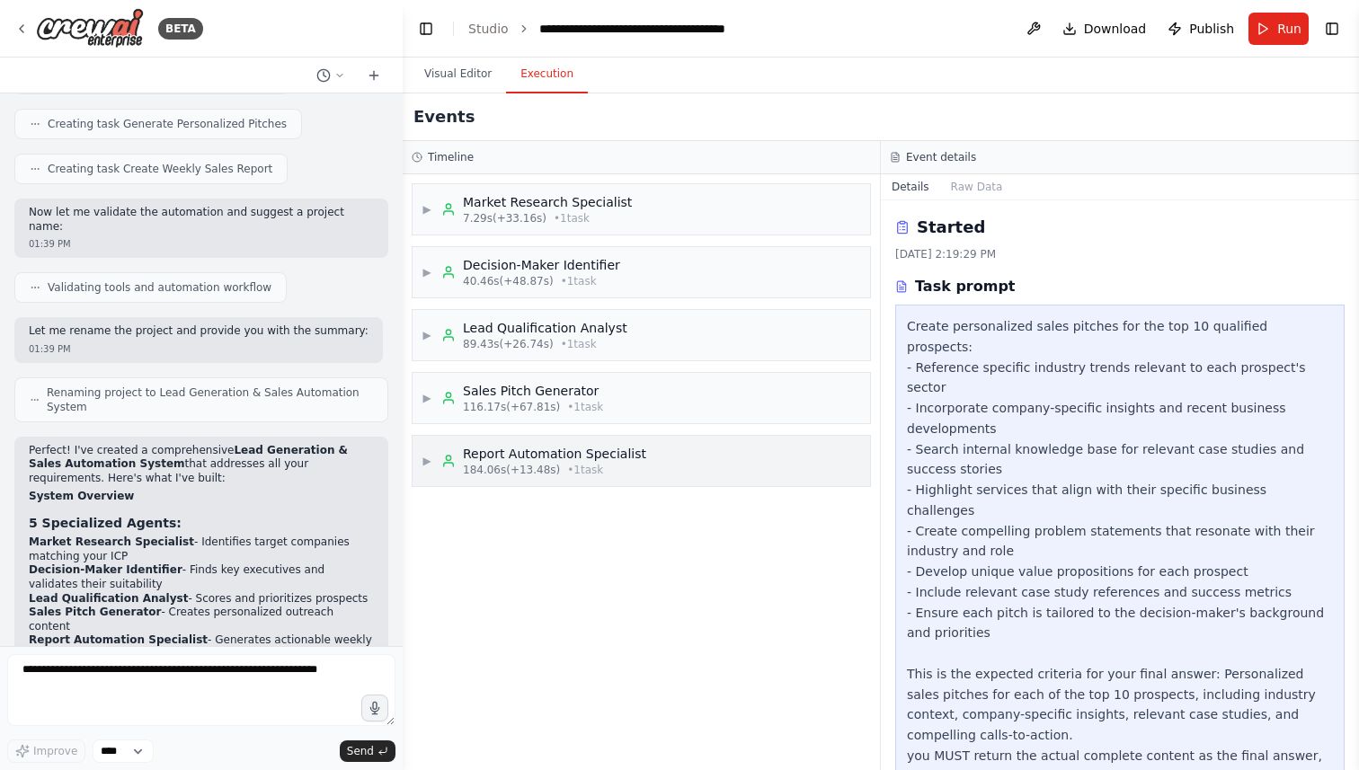
click at [422, 463] on span "▶" at bounding box center [426, 461] width 11 height 14
click at [506, 536] on span "Started" at bounding box center [498, 535] width 40 height 14
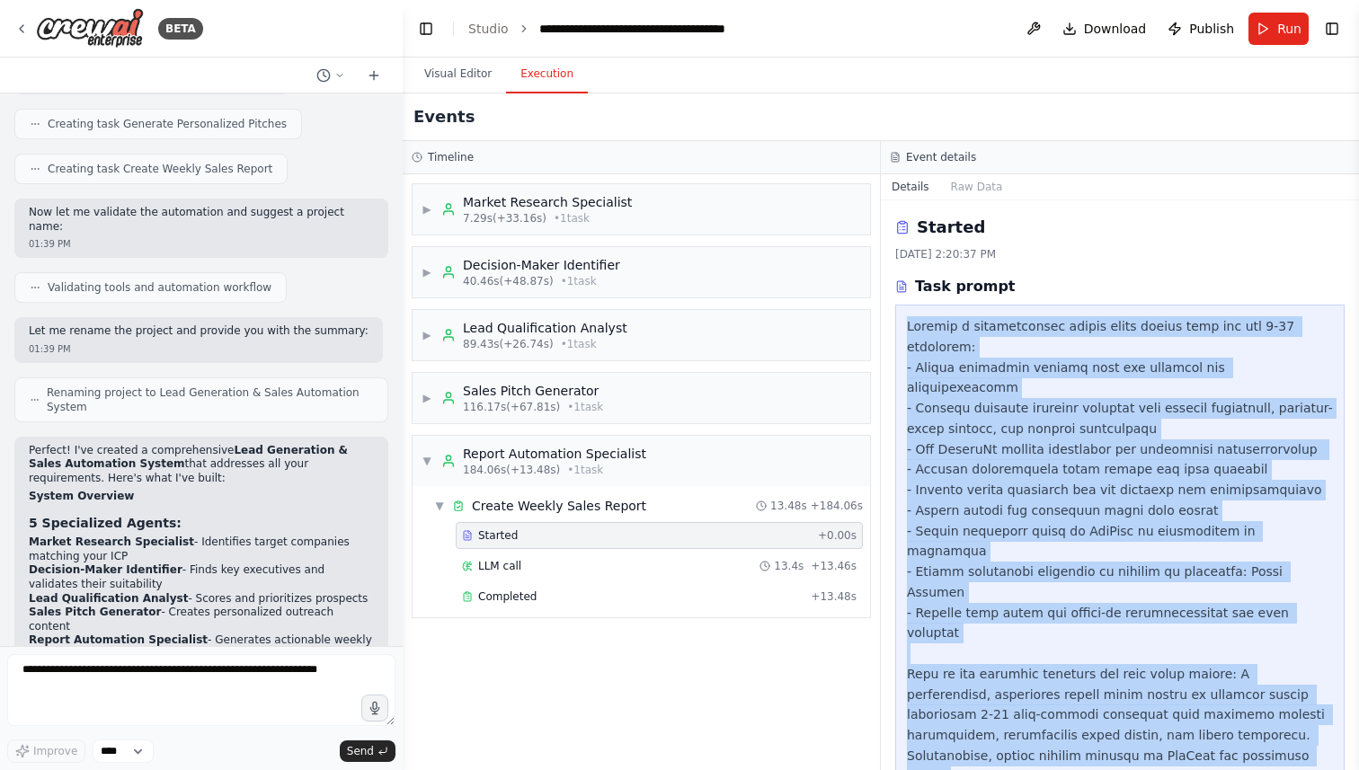
drag, startPoint x: 907, startPoint y: 326, endPoint x: 944, endPoint y: 769, distance: 444.6
click at [944, 769] on div "Started [DATE] 2:20:37 PM Task prompt" at bounding box center [1120, 485] width 478 height 570
copy div "Compile a comprehensive weekly sales report with the top 5-10 prospects: - Crea…"
